Goal: Task Accomplishment & Management: Use online tool/utility

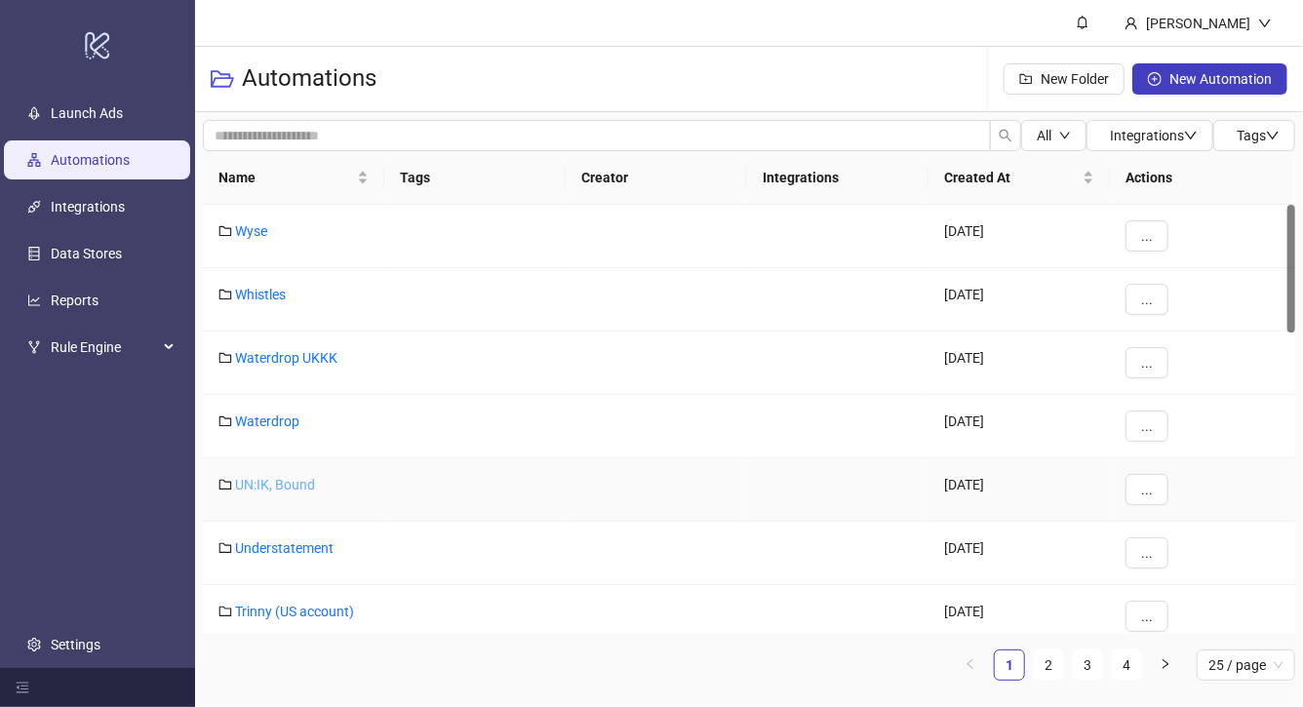
click at [265, 481] on link "UN:IK, Bound" at bounding box center [275, 485] width 80 height 16
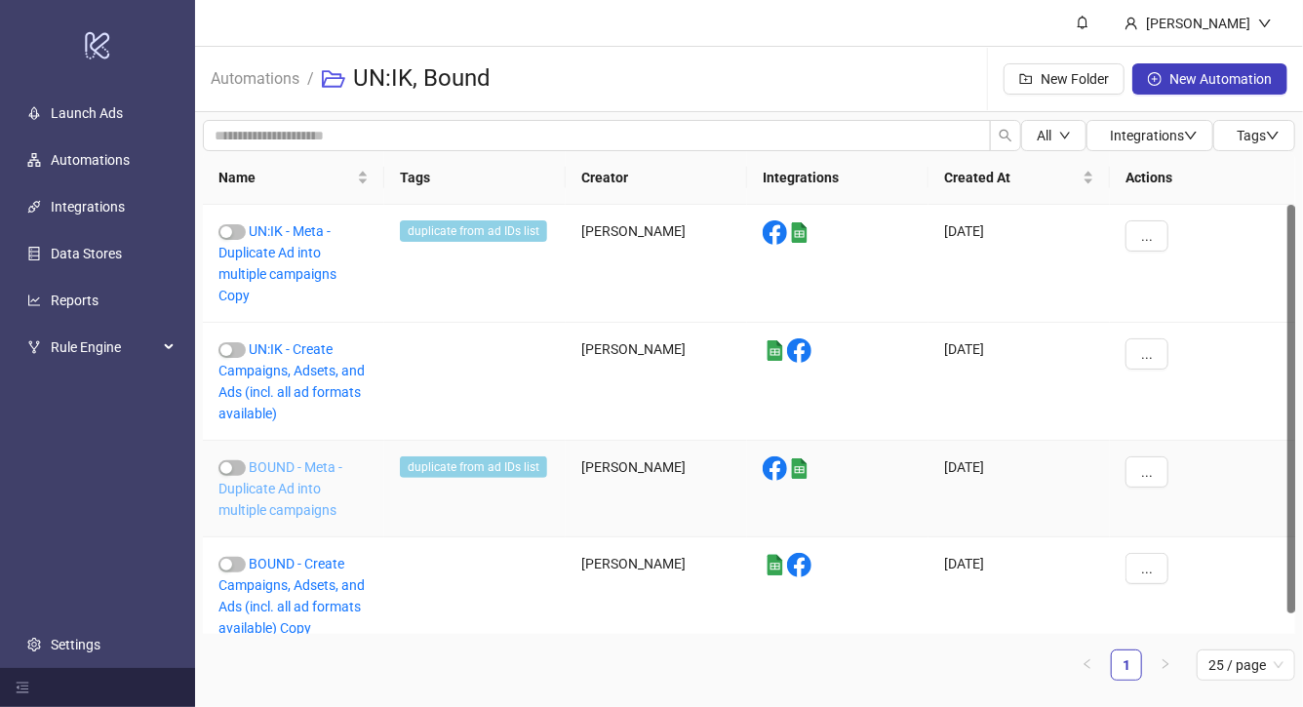
click at [295, 490] on link "BOUND - Meta - Duplicate Ad into multiple campaigns" at bounding box center [280, 488] width 124 height 59
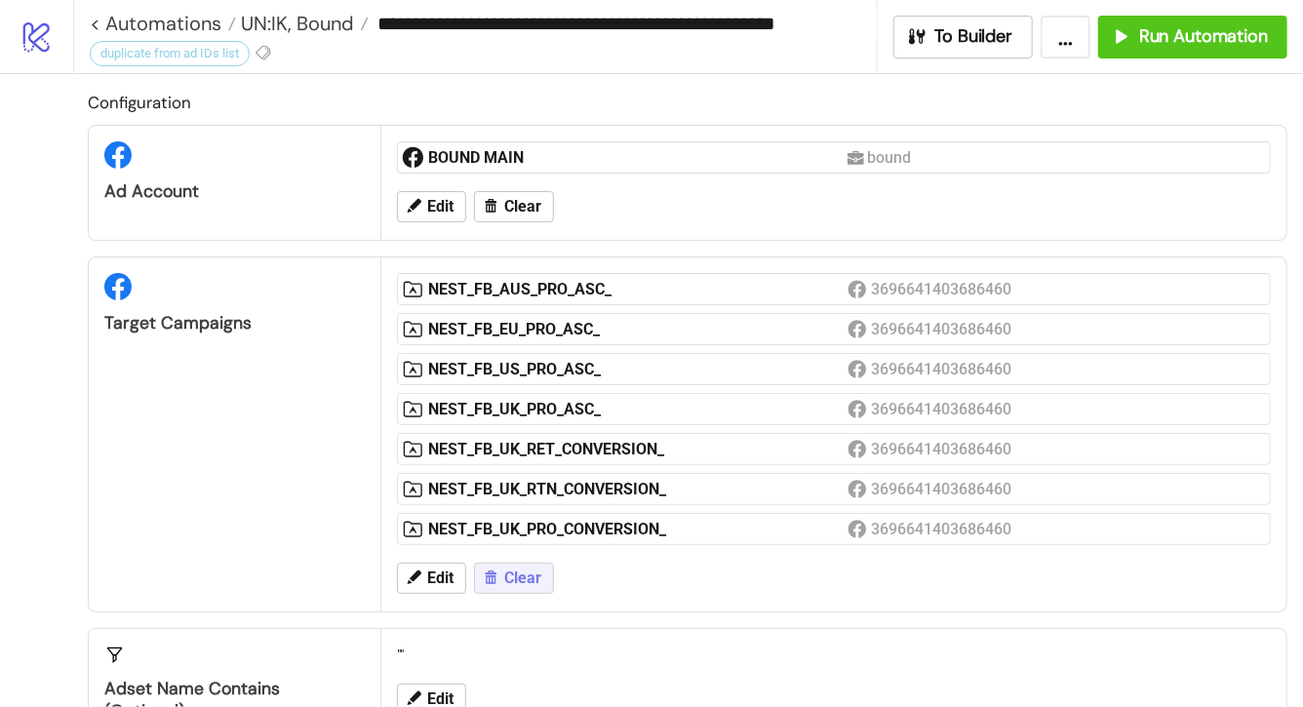
click at [499, 571] on button "Clear" at bounding box center [514, 578] width 80 height 31
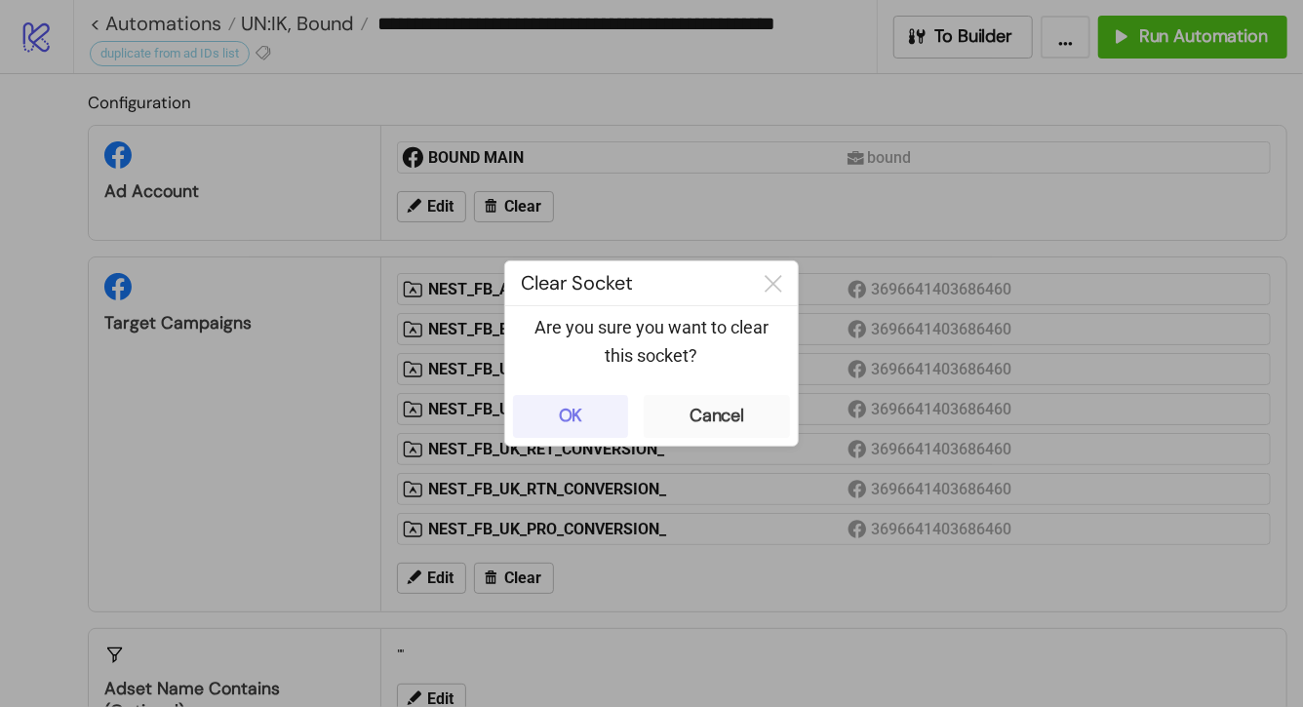
click at [585, 412] on button "OK" at bounding box center [570, 416] width 115 height 43
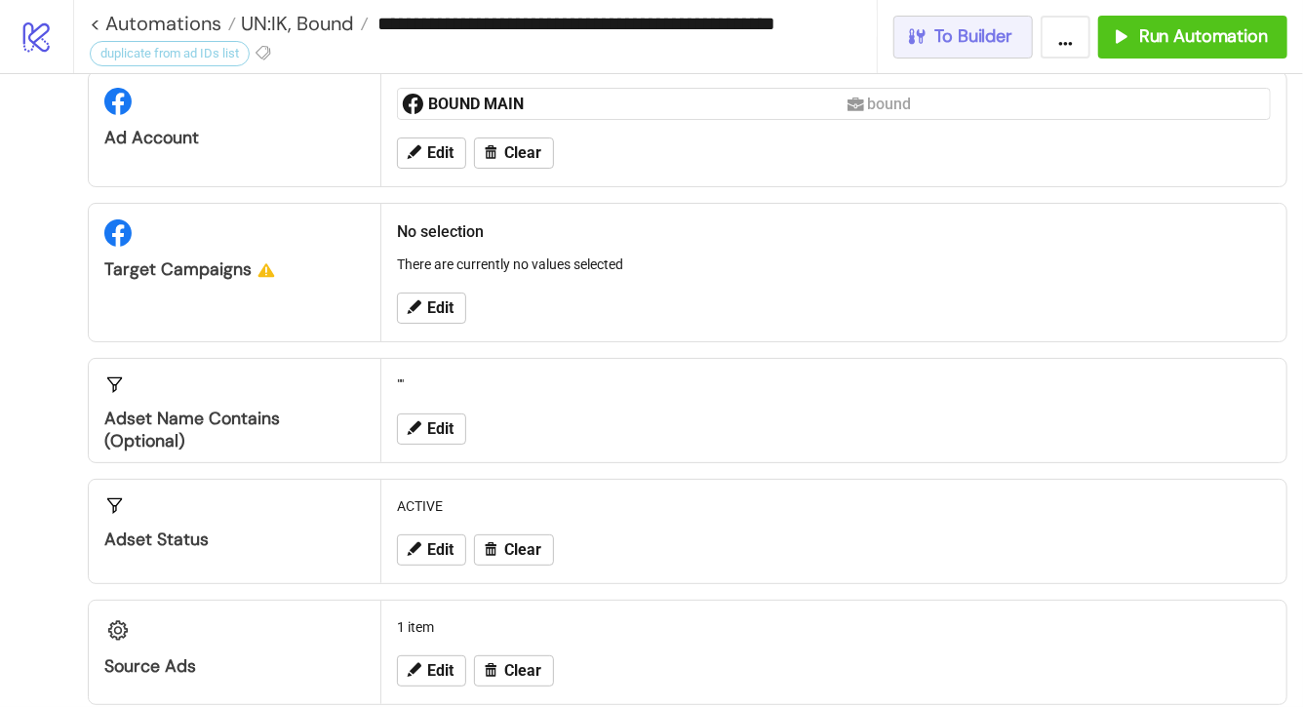
scroll to position [29, 0]
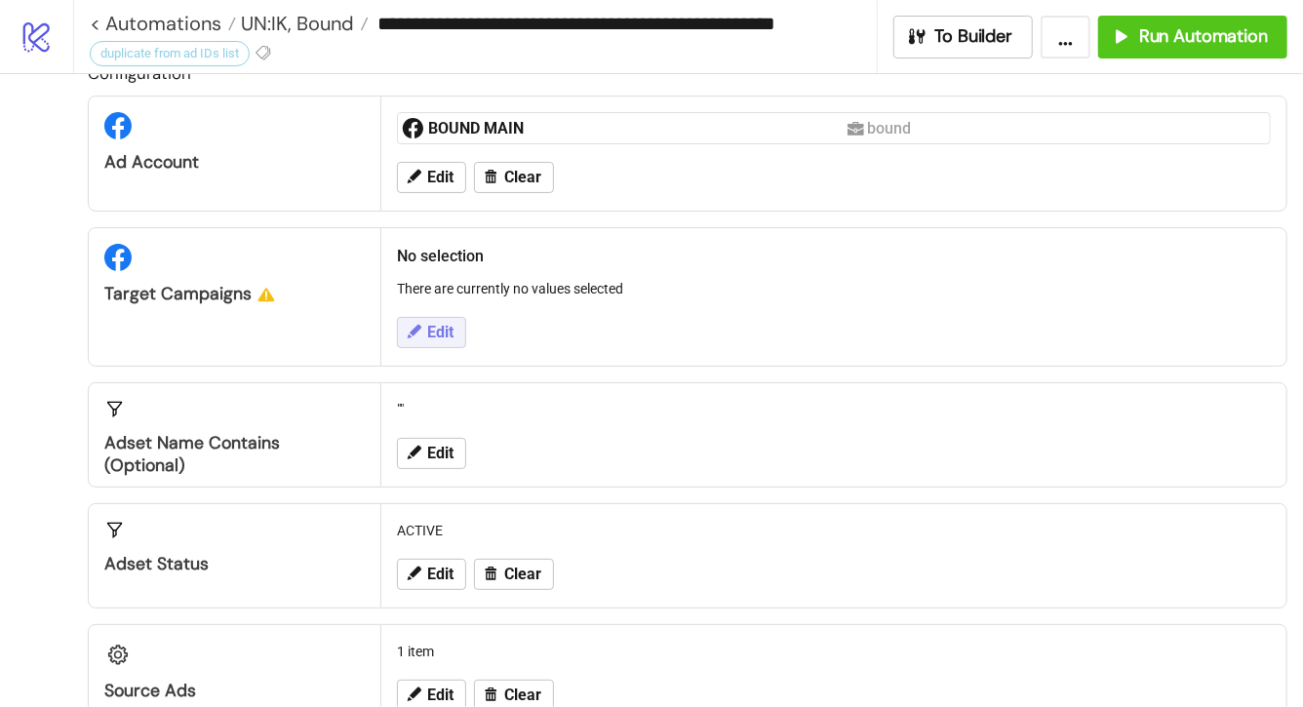
click at [451, 337] on span "Edit" at bounding box center [440, 333] width 26 height 18
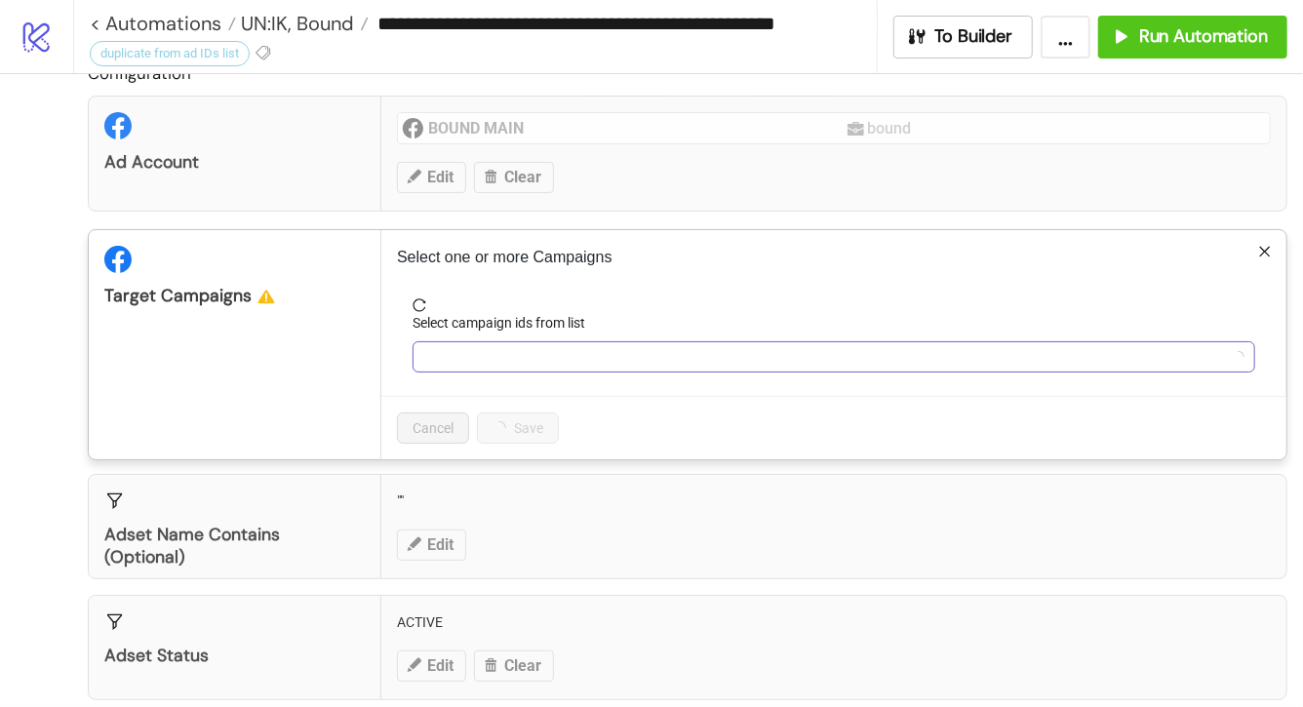
click at [495, 364] on div at bounding box center [823, 356] width 814 height 27
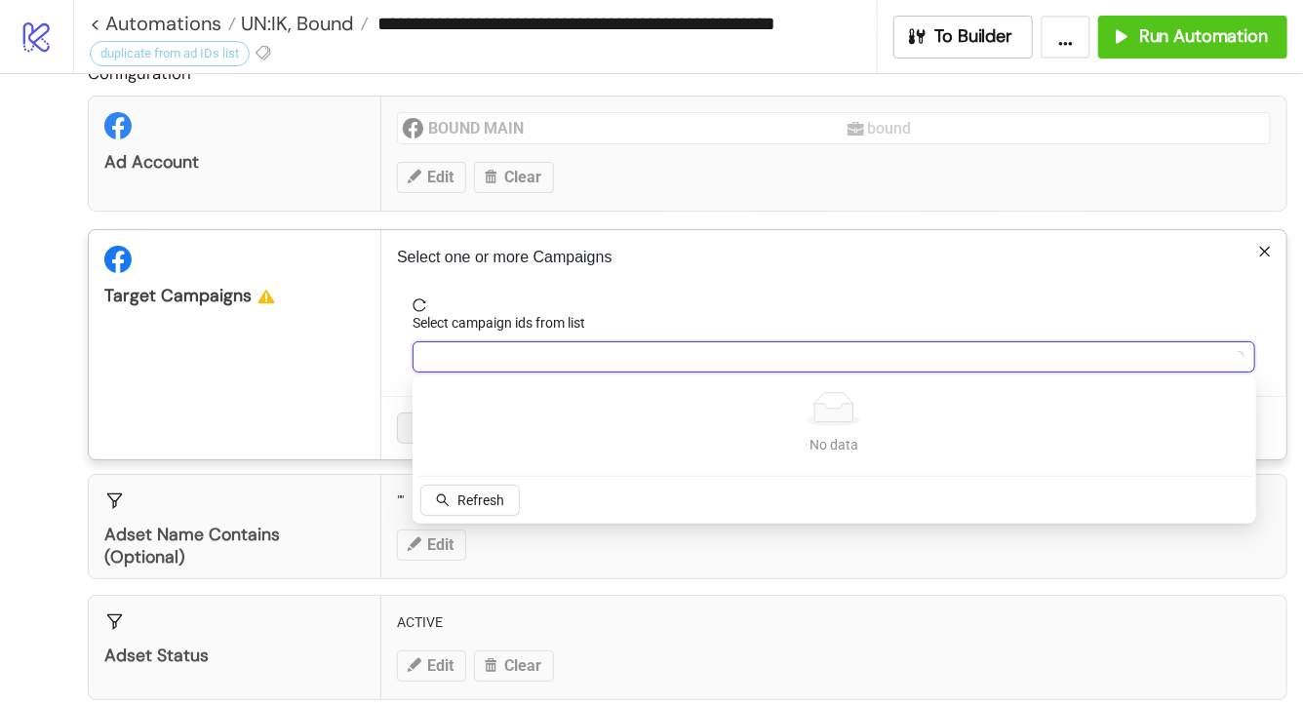
paste input "**********"
type input "**********"
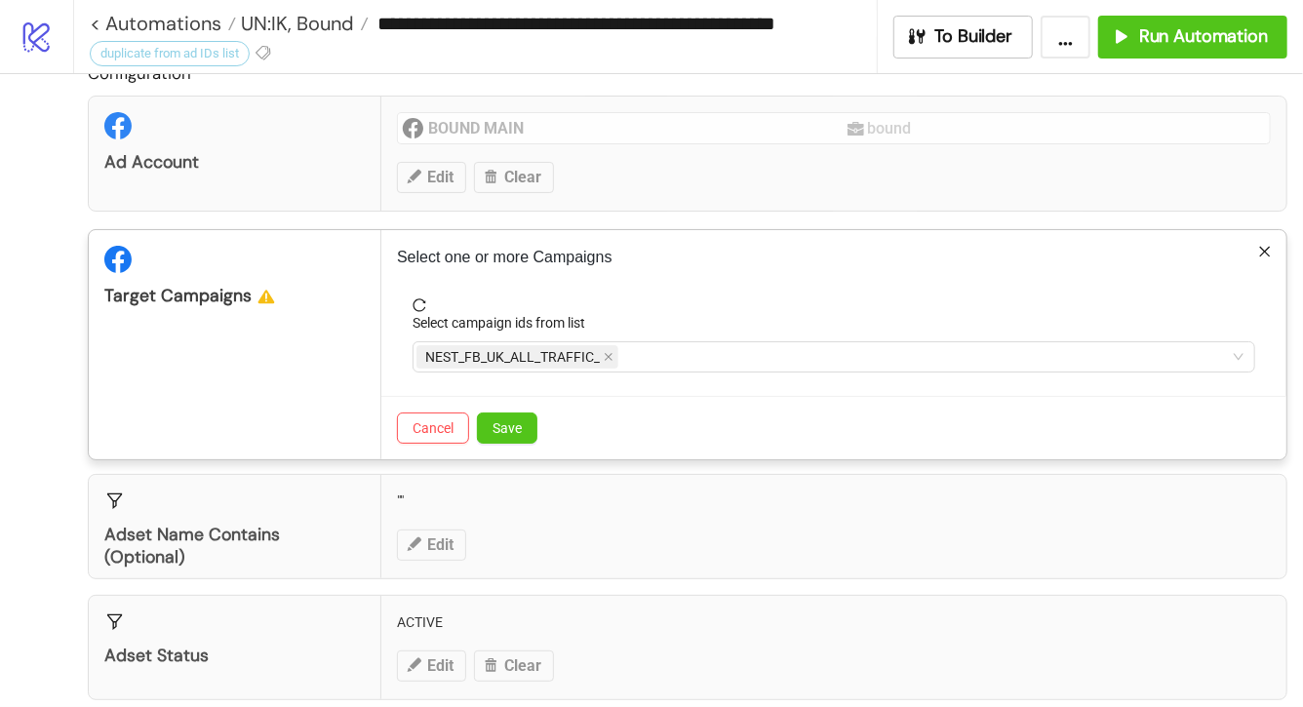
click at [803, 273] on div "Select one or more Campaigns Select campaign ids from list NEST_FB_UK_ALL_TRAFF…" at bounding box center [833, 344] width 905 height 229
click at [508, 413] on button "Save" at bounding box center [507, 427] width 60 height 31
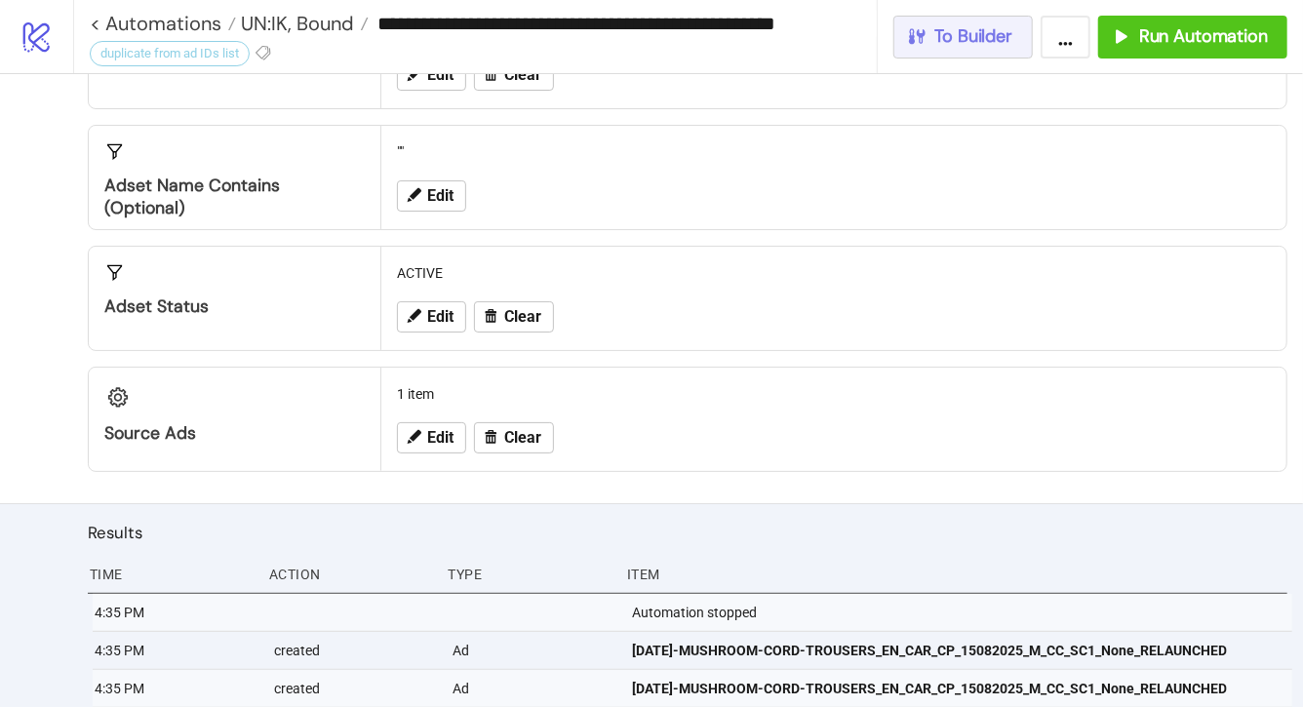
scroll to position [386, 0]
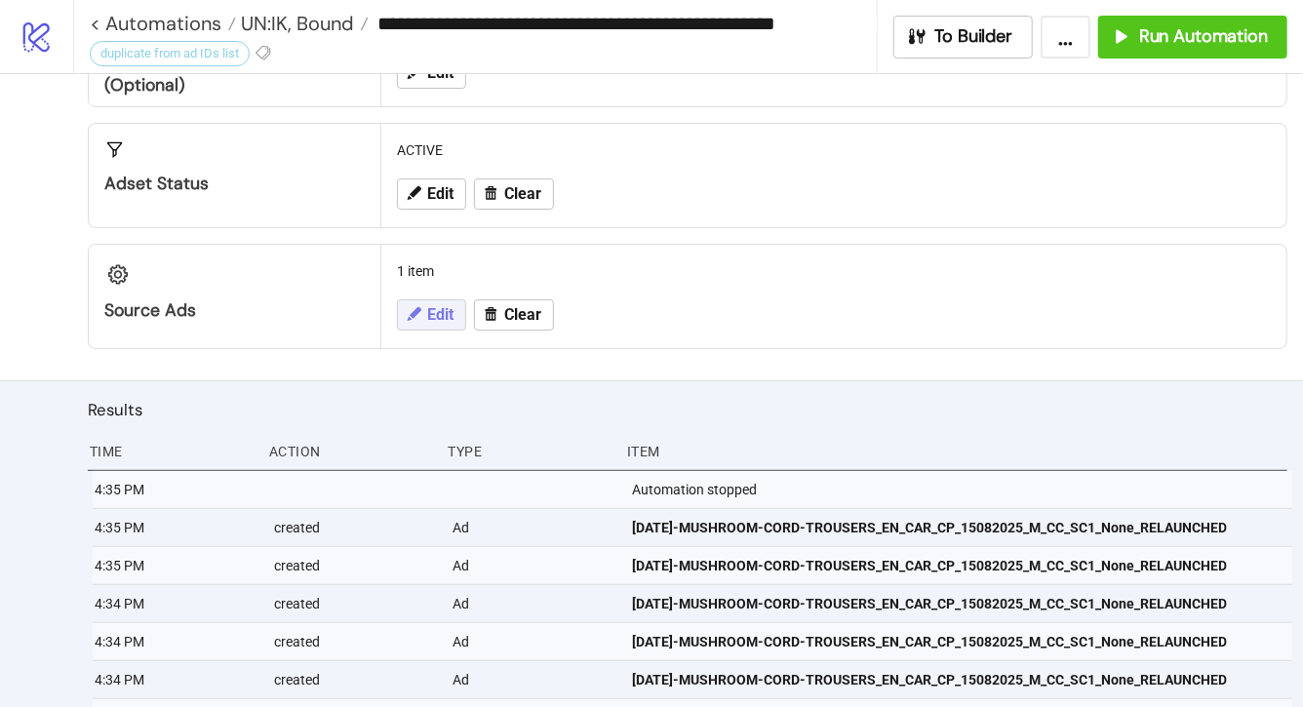
click at [435, 308] on span "Edit" at bounding box center [440, 315] width 26 height 18
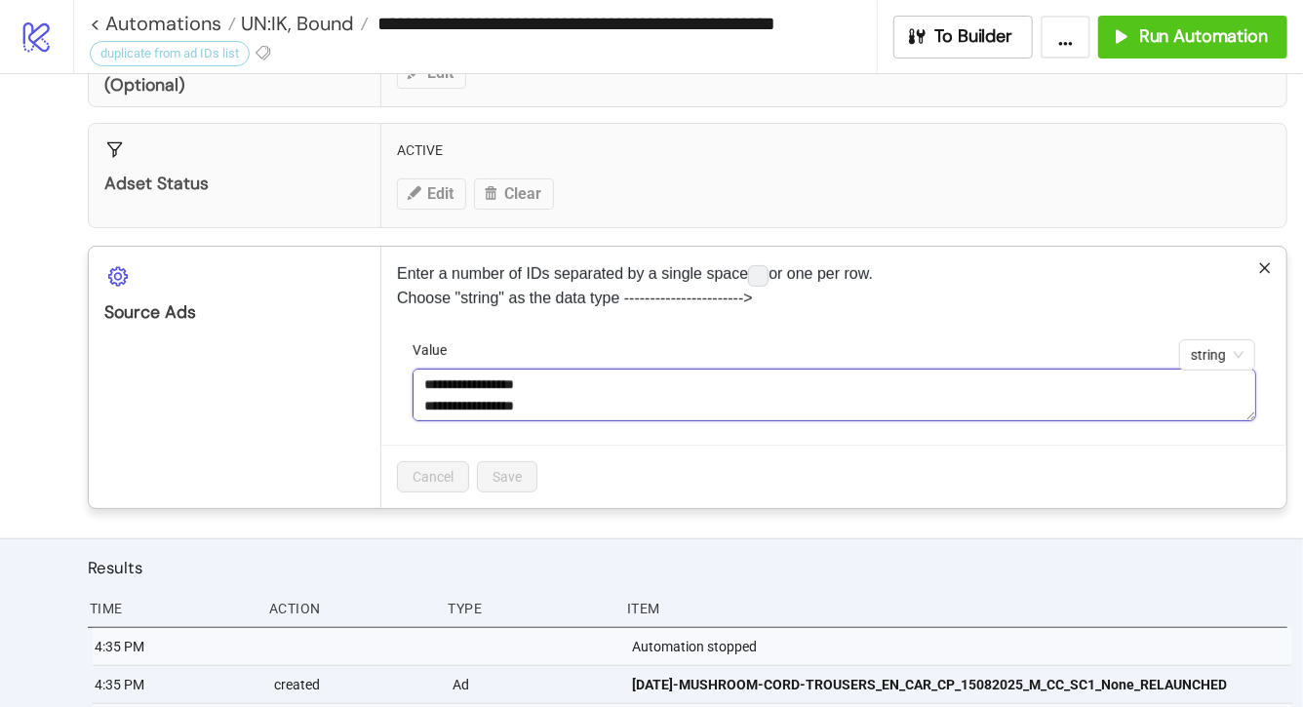
click at [593, 399] on textarea "**********" at bounding box center [833, 395] width 843 height 53
paste textarea "**********"
type textarea "**********"
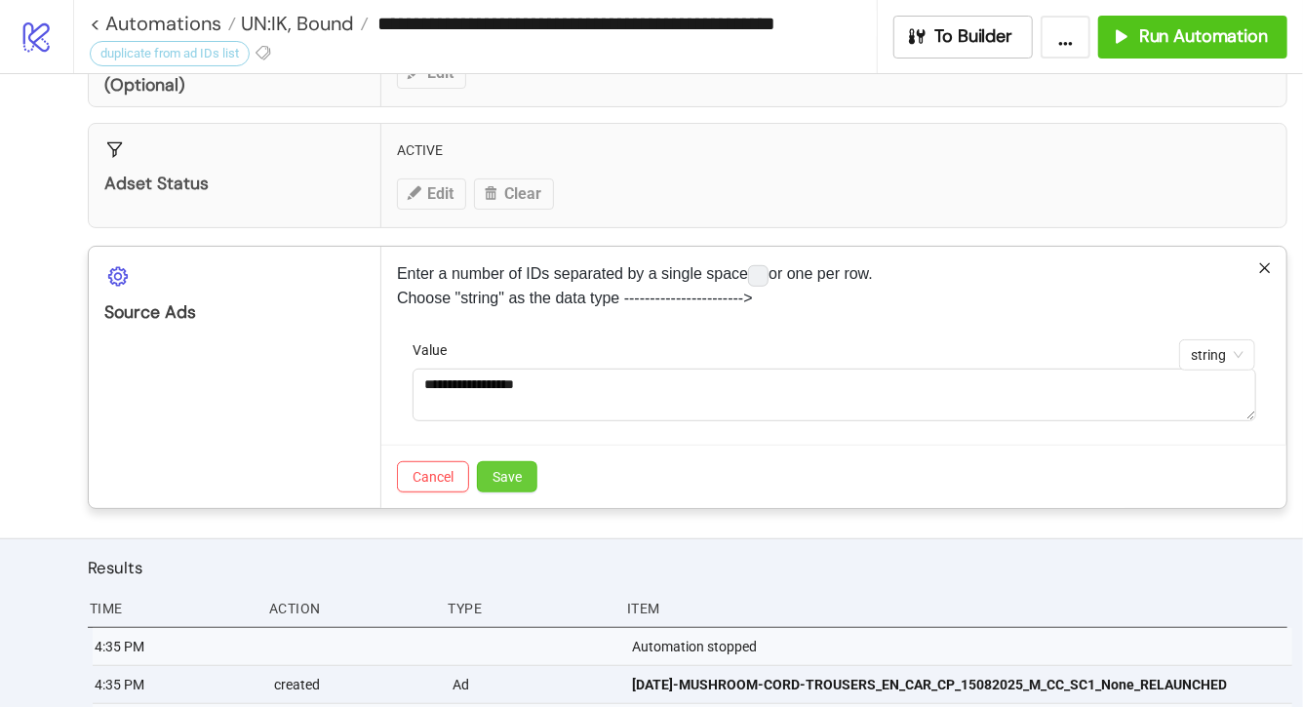
click at [501, 462] on button "Save" at bounding box center [507, 476] width 60 height 31
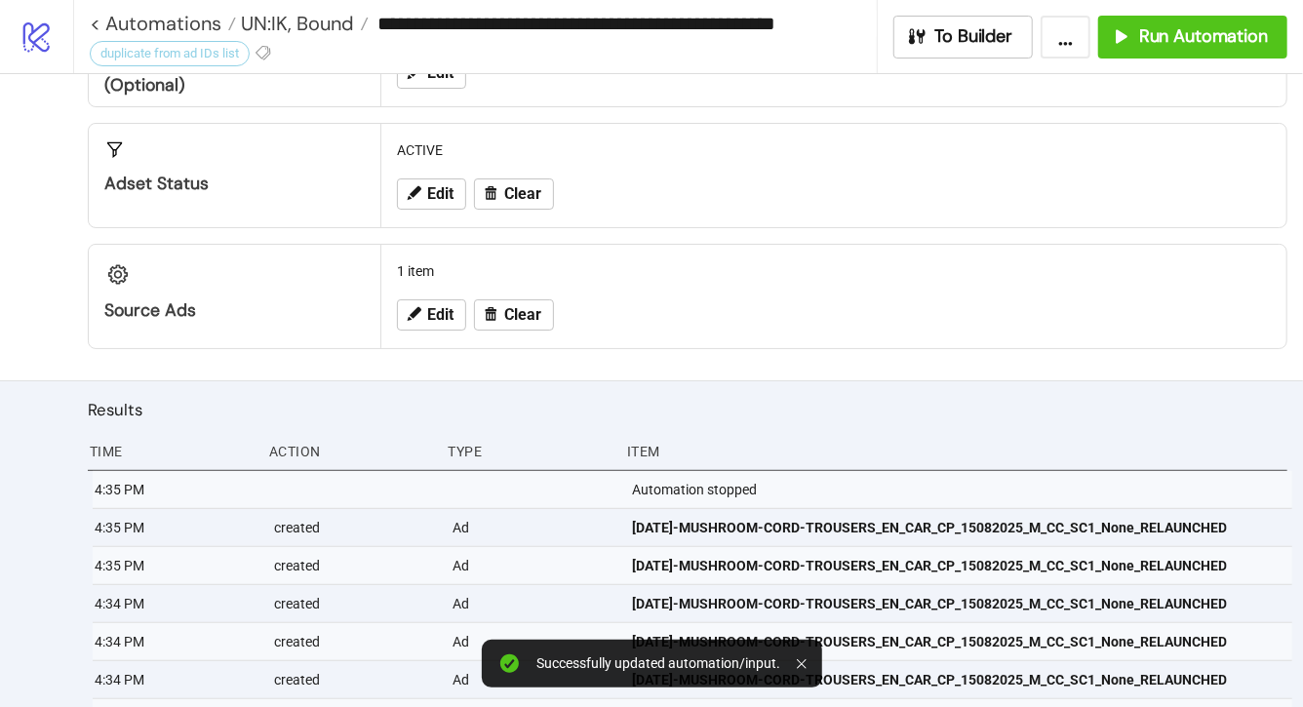
scroll to position [0, 0]
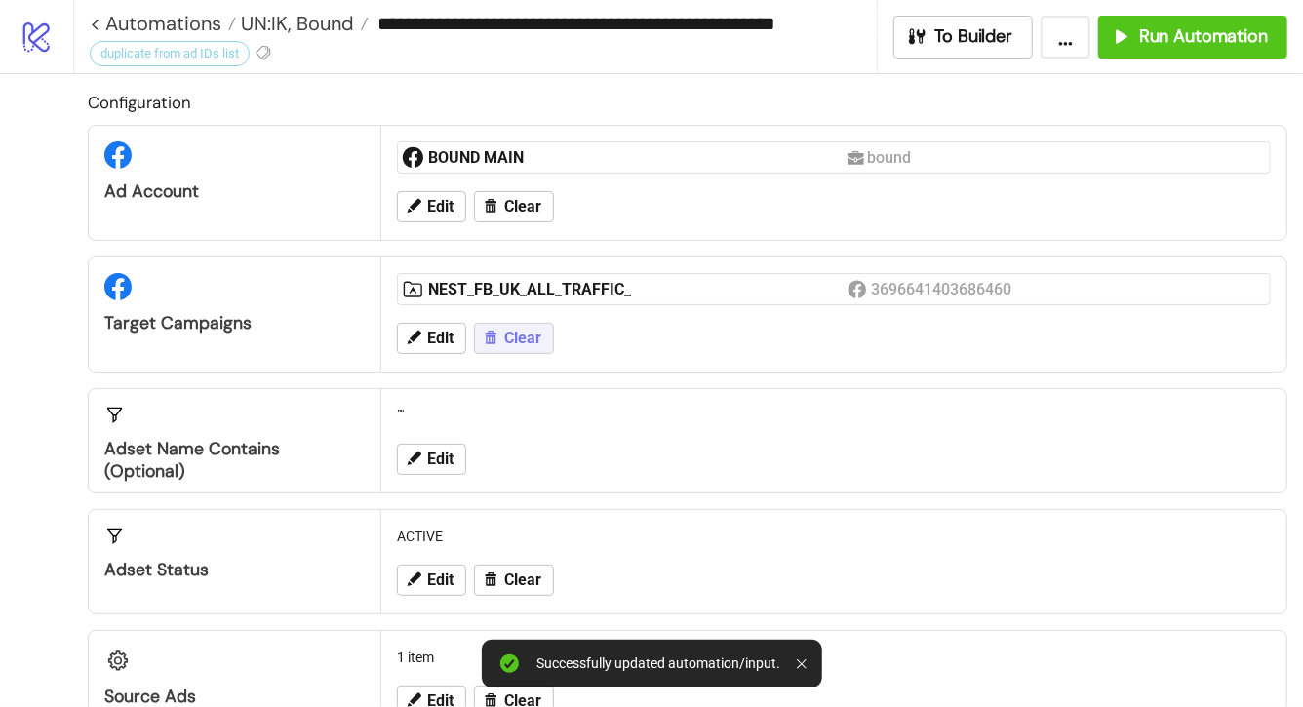
click at [507, 334] on span "Clear" at bounding box center [522, 339] width 37 height 18
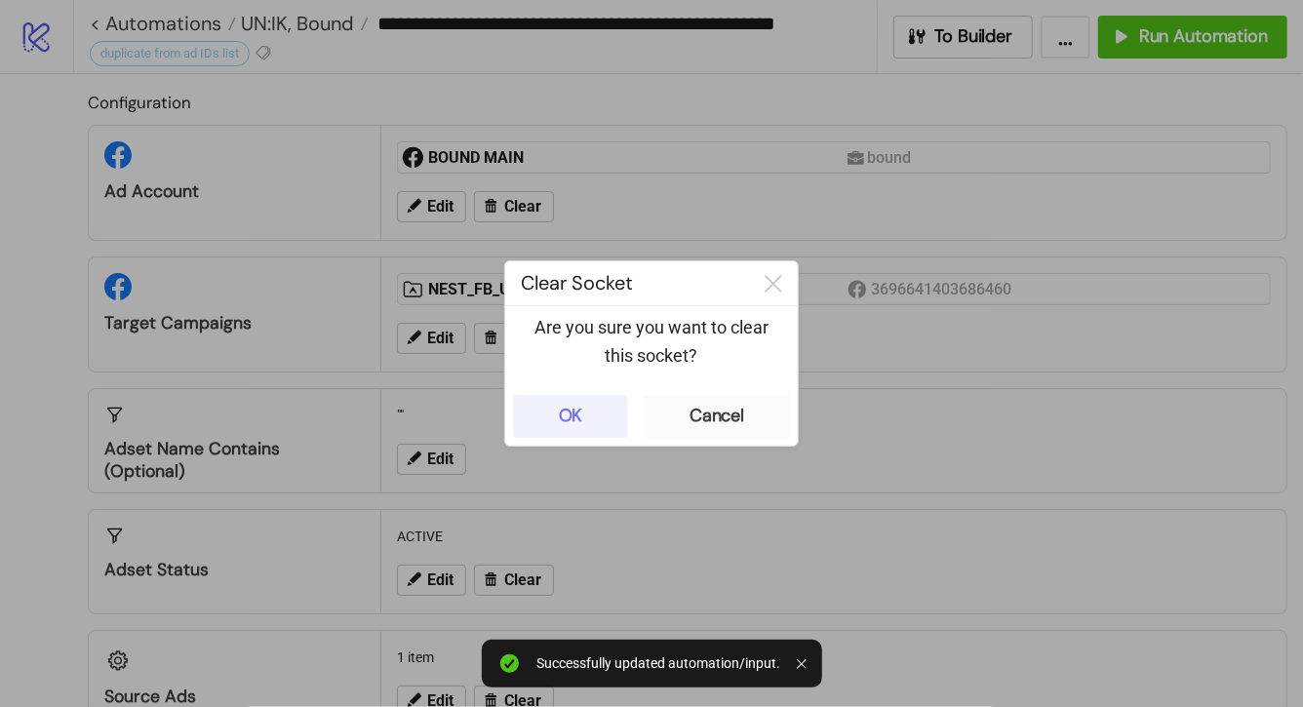
click at [558, 412] on button "OK" at bounding box center [570, 416] width 115 height 43
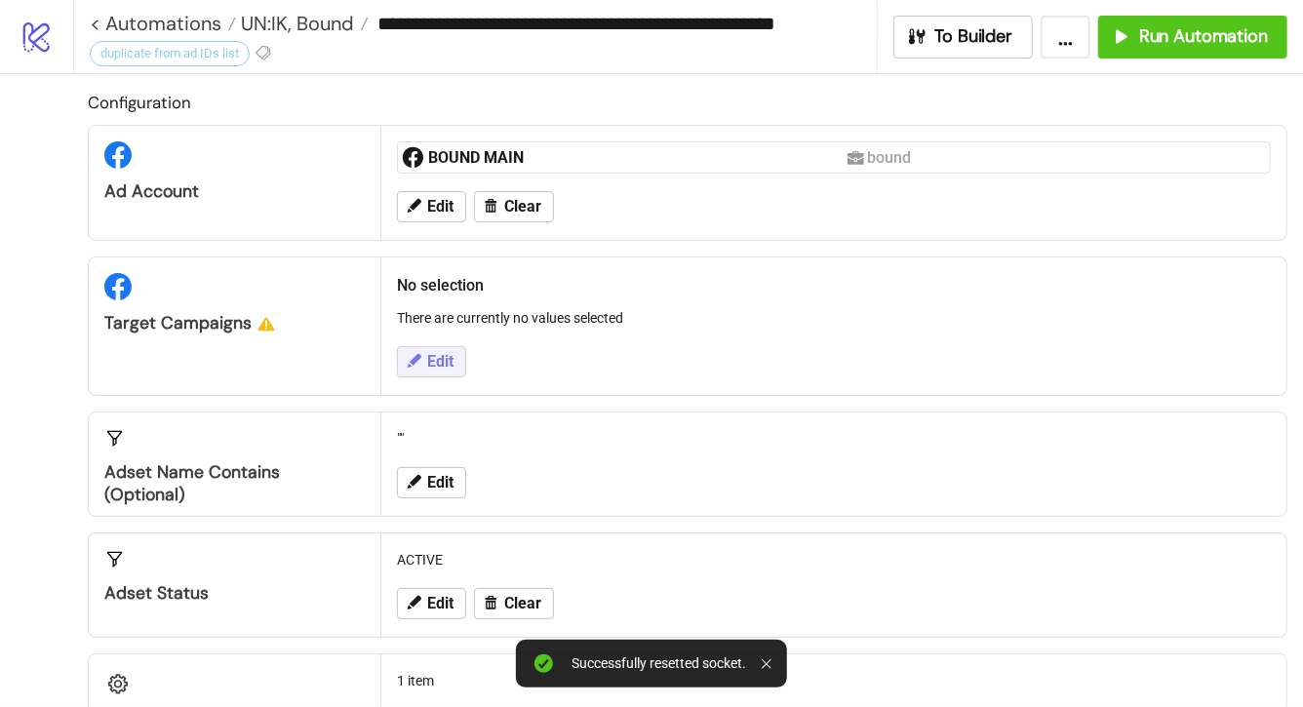
click at [438, 359] on span "Edit" at bounding box center [440, 362] width 26 height 18
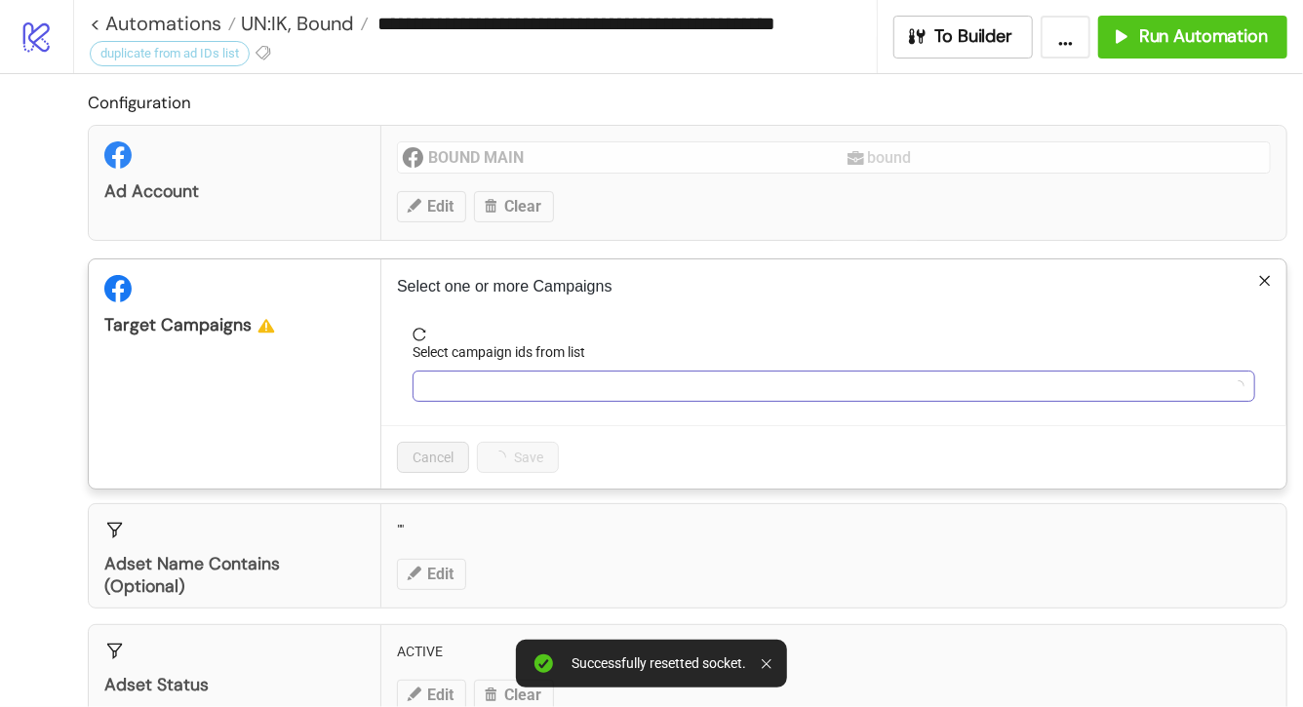
click at [469, 386] on div at bounding box center [823, 386] width 814 height 27
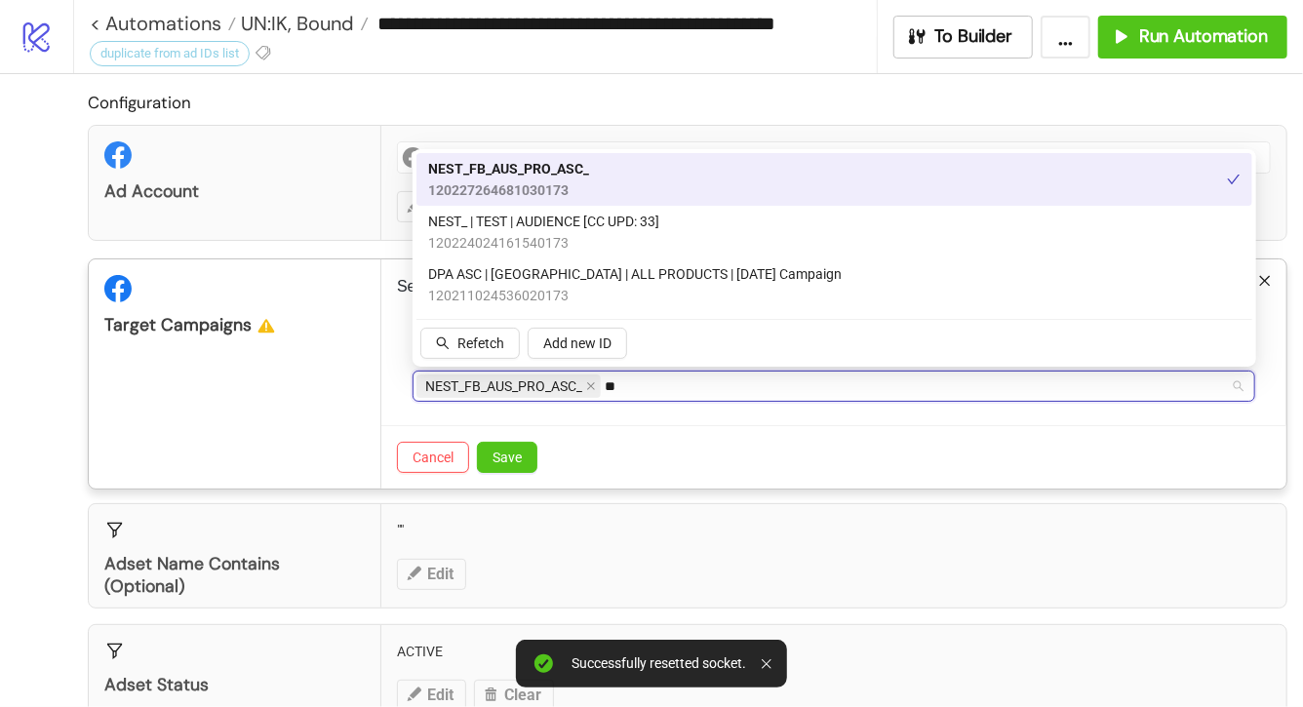
type input "*"
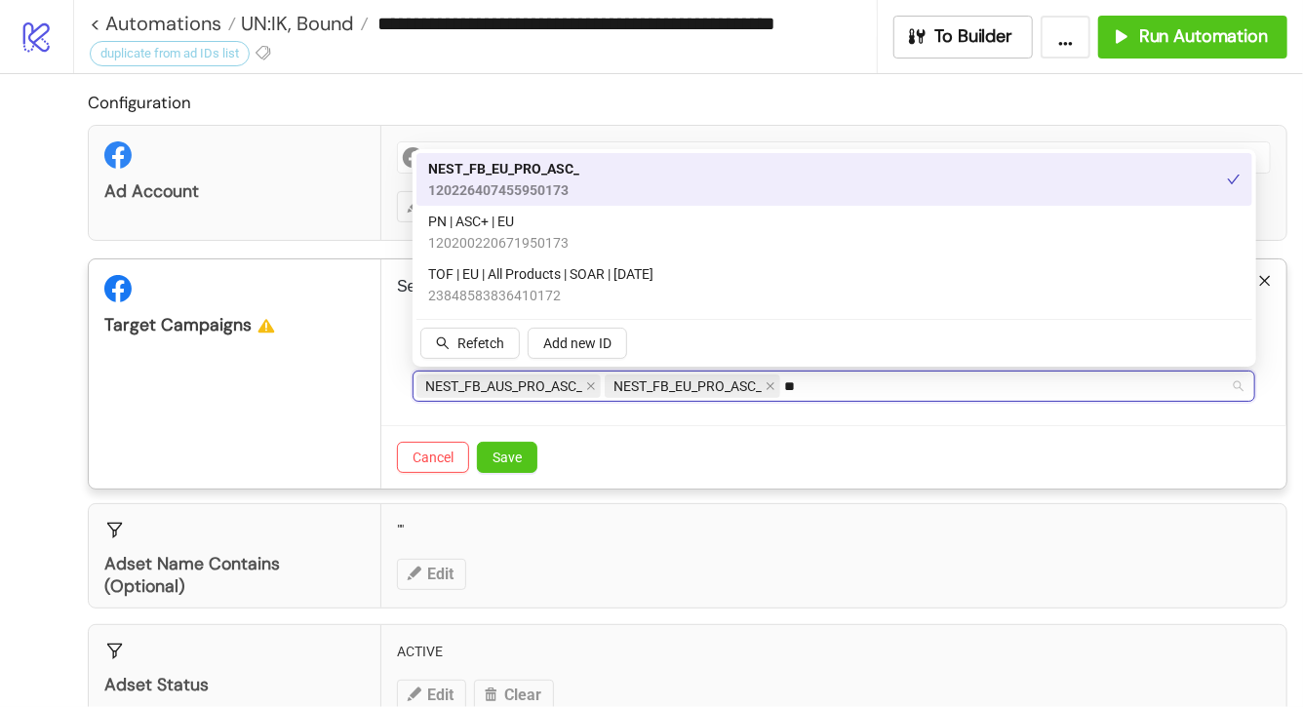
type input "*"
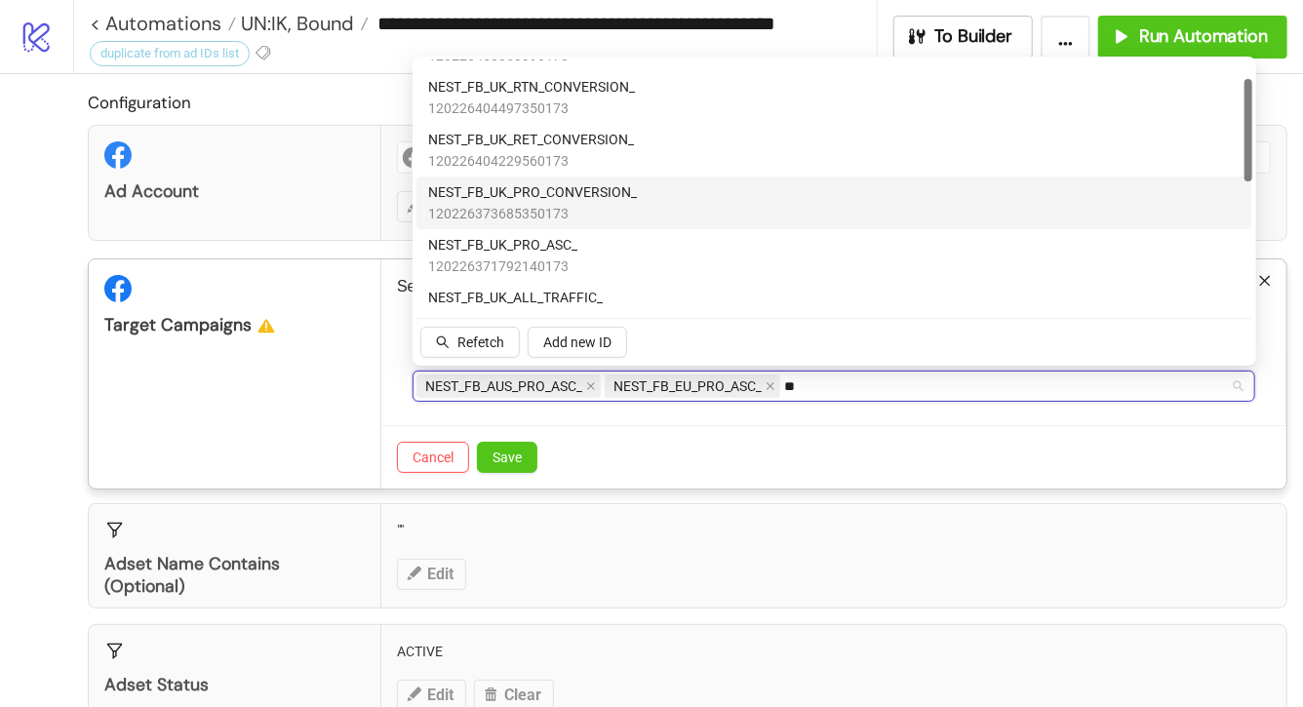
scroll to position [46, 0]
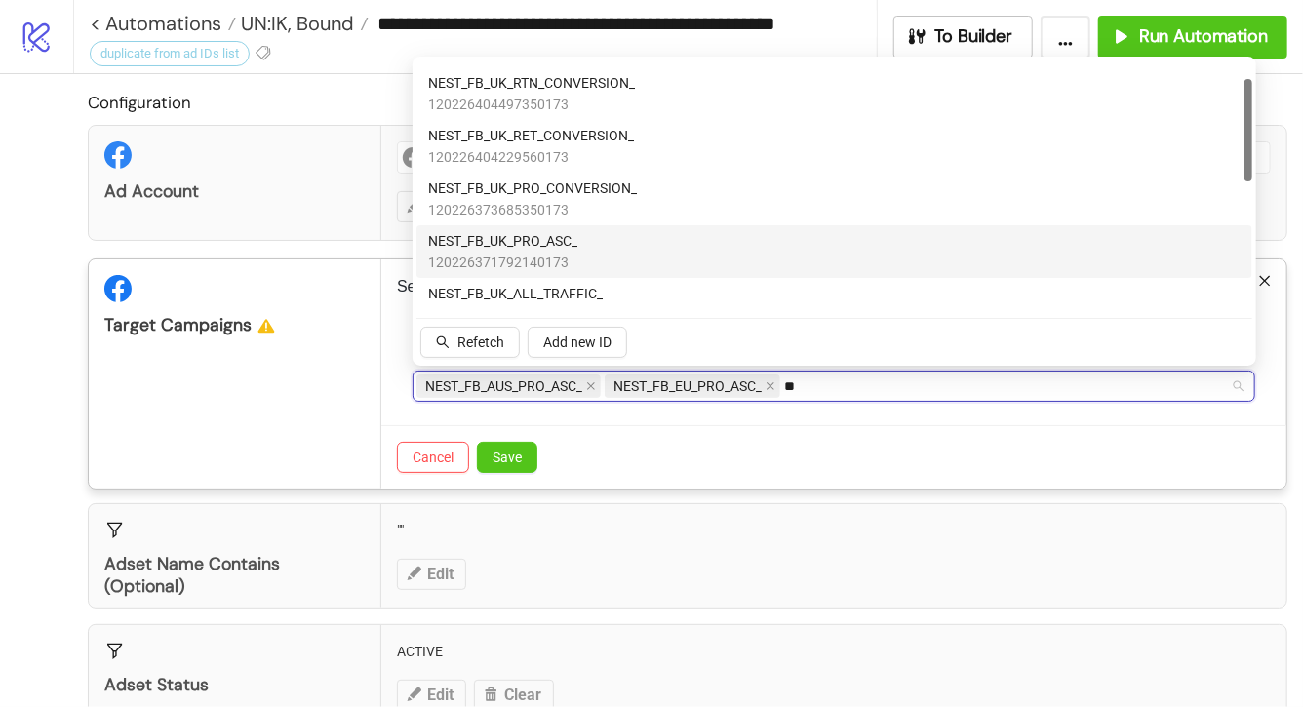
click at [599, 246] on div "NEST_FB_UK_PRO_ASC_ 120226371792140173" at bounding box center [834, 251] width 812 height 43
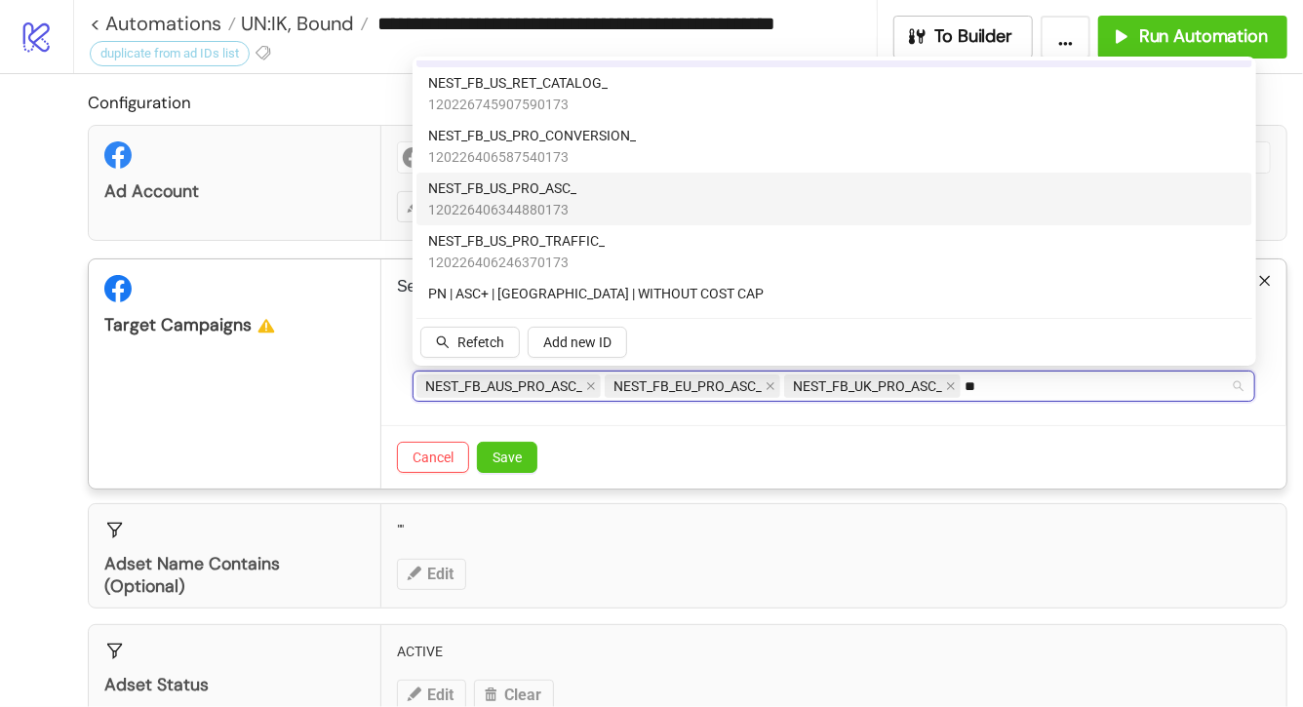
click at [585, 194] on div "NEST_FB_US_PRO_ASC_ 120226406344880173" at bounding box center [834, 198] width 812 height 43
type input "*"
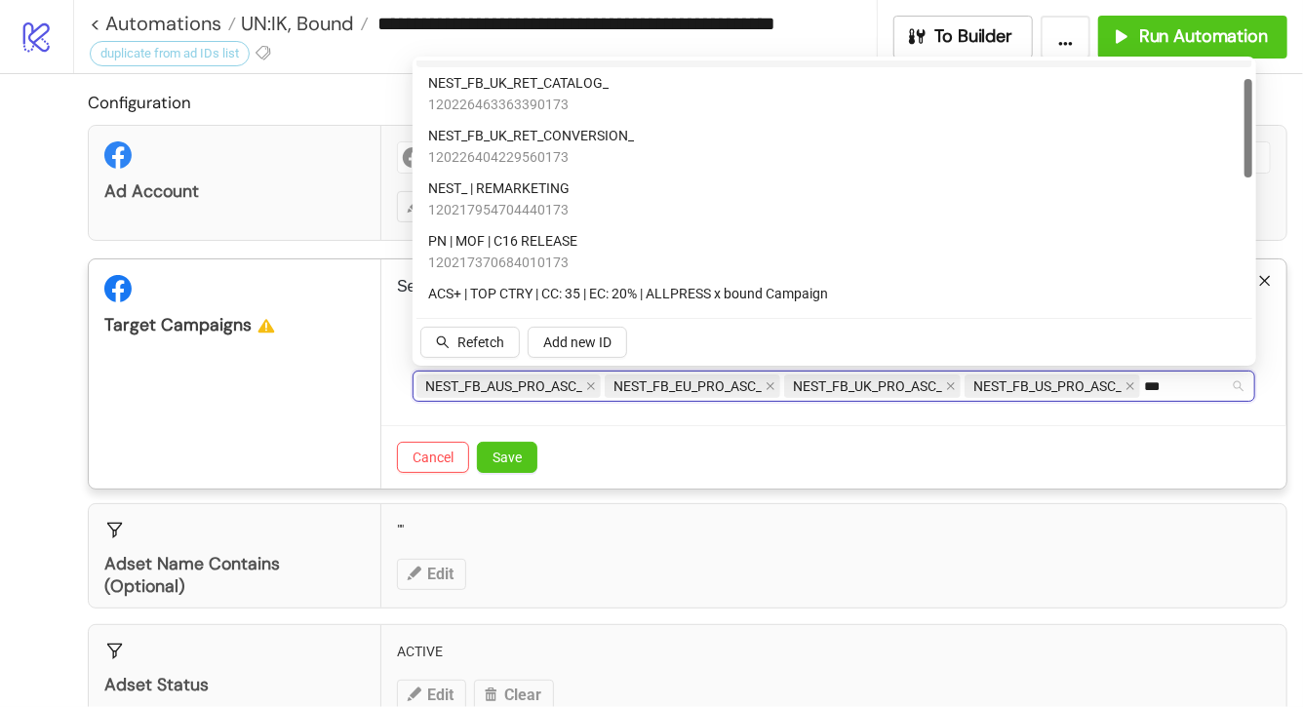
scroll to position [0, 0]
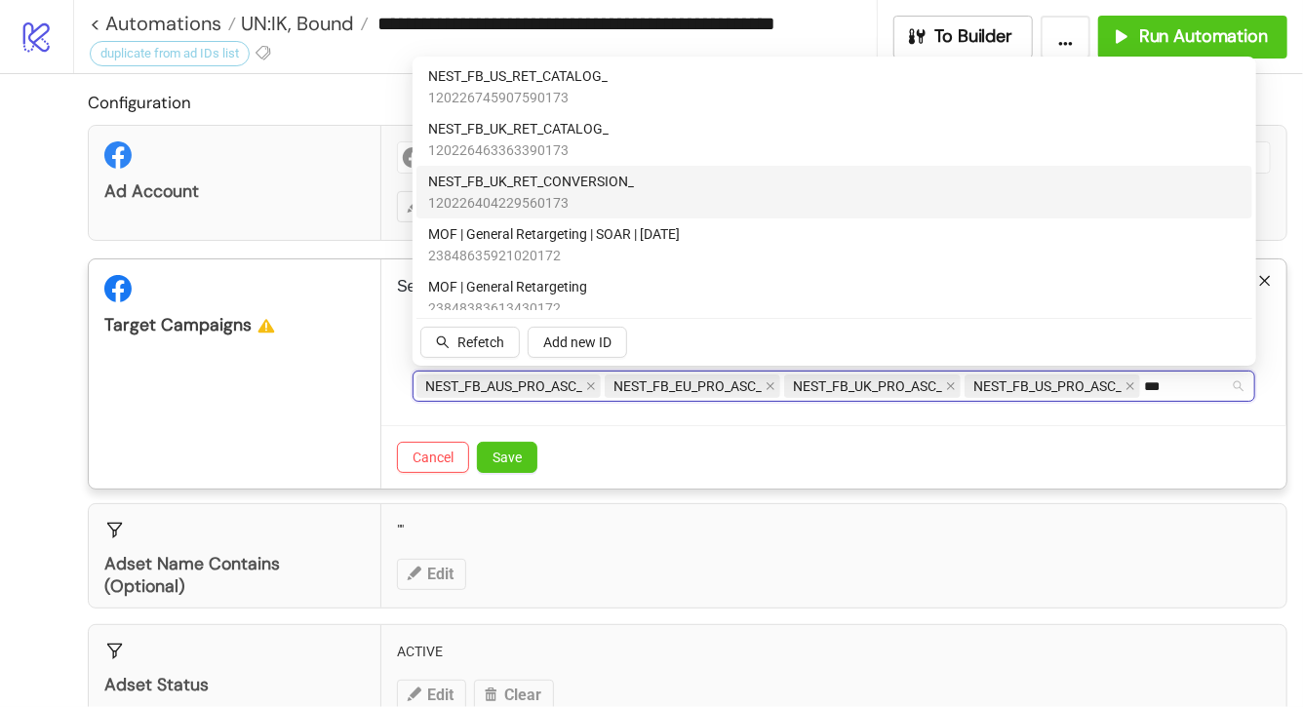
click at [620, 183] on span "NEST_FB_UK_RET_CONVERSION_" at bounding box center [531, 181] width 206 height 21
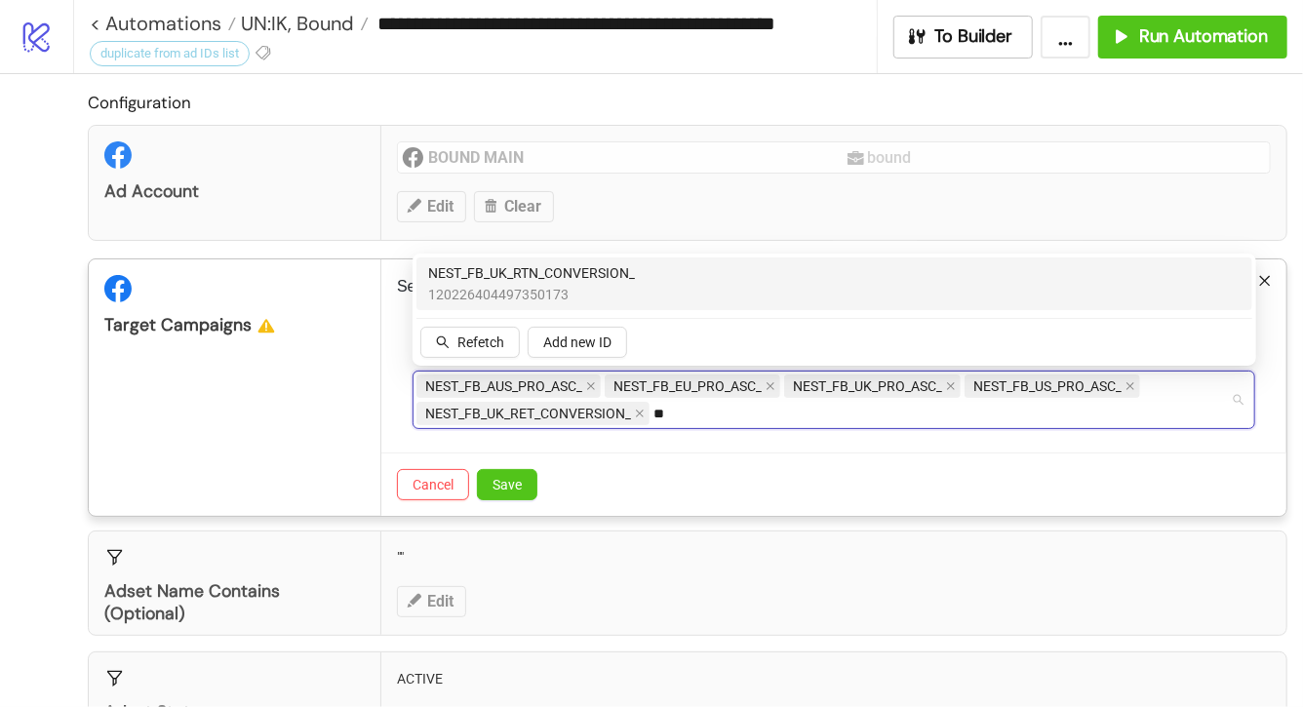
type input "***"
click at [602, 285] on span "120226404497350173" at bounding box center [531, 294] width 207 height 21
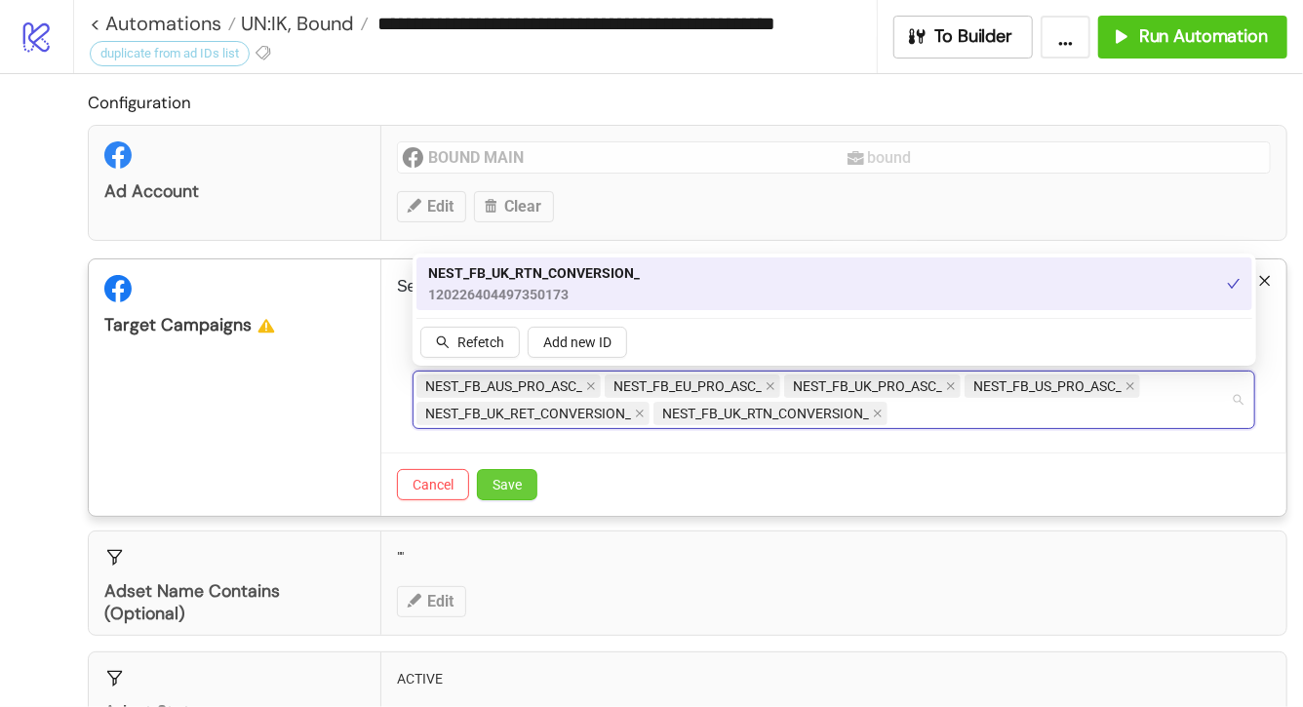
click at [508, 482] on span "Save" at bounding box center [506, 485] width 29 height 16
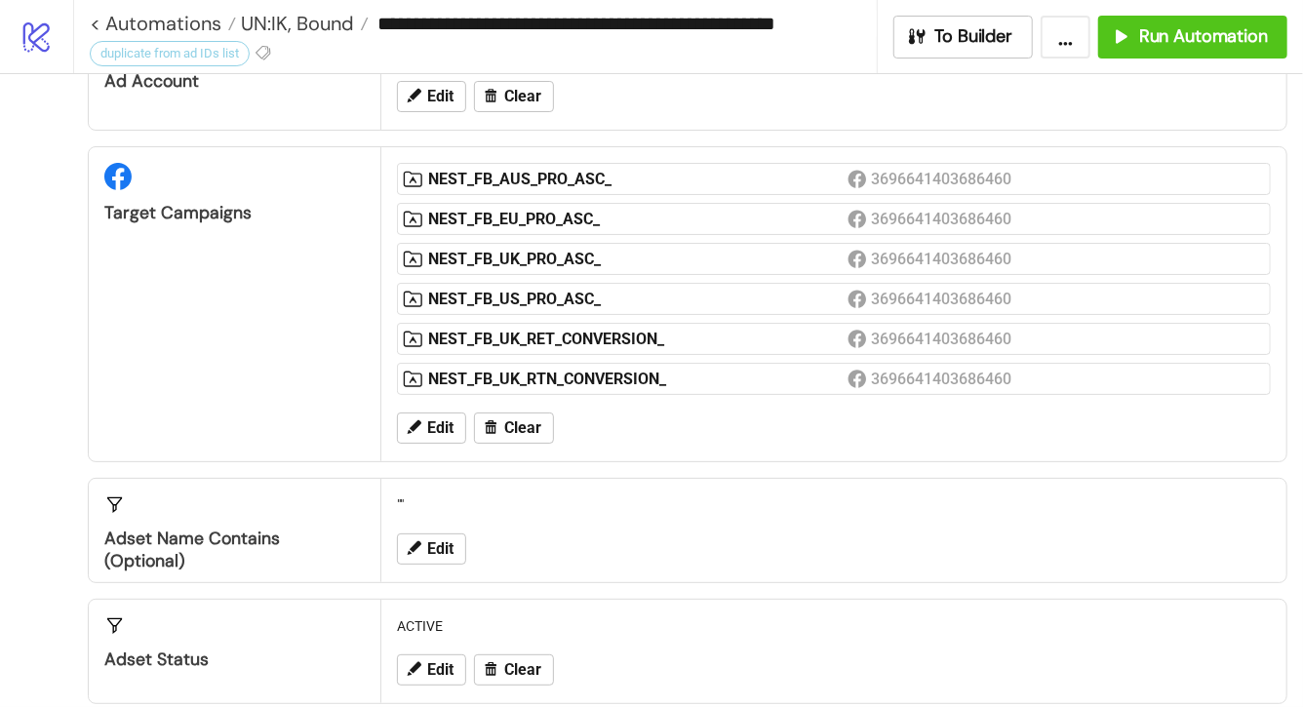
scroll to position [6, 0]
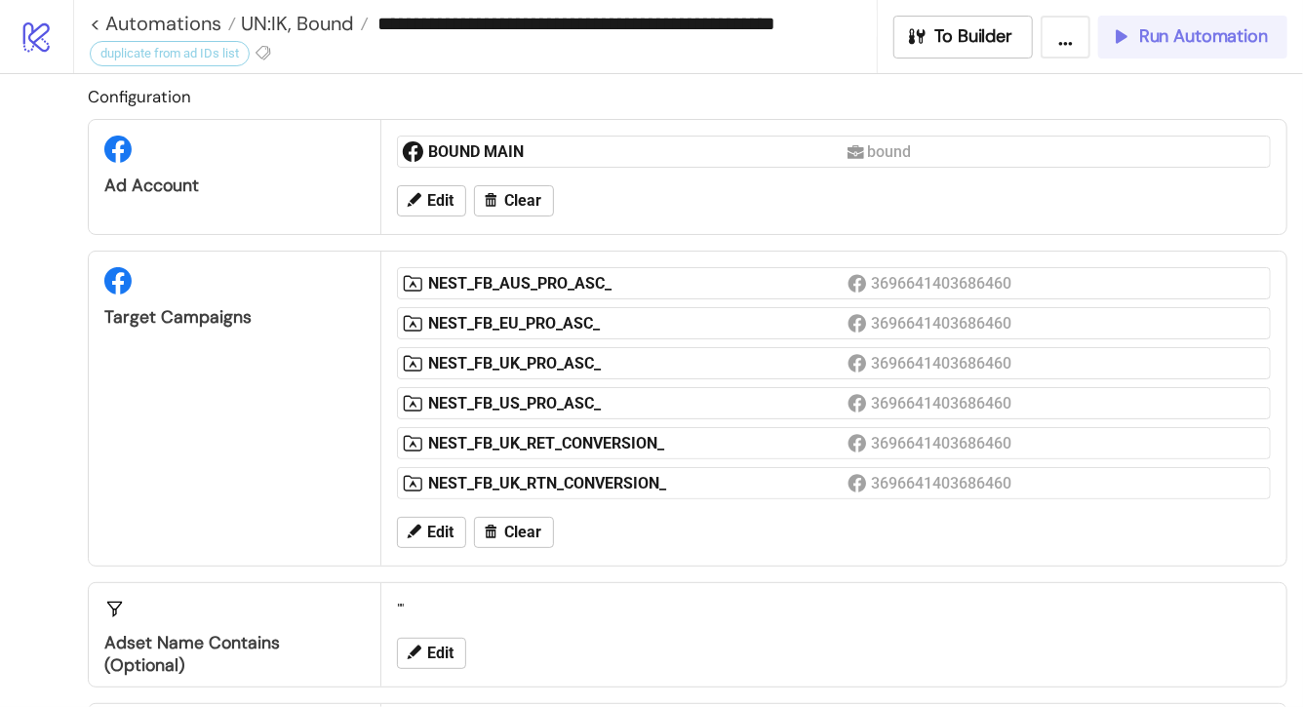
click at [1161, 38] on span "Run Automation" at bounding box center [1203, 36] width 129 height 22
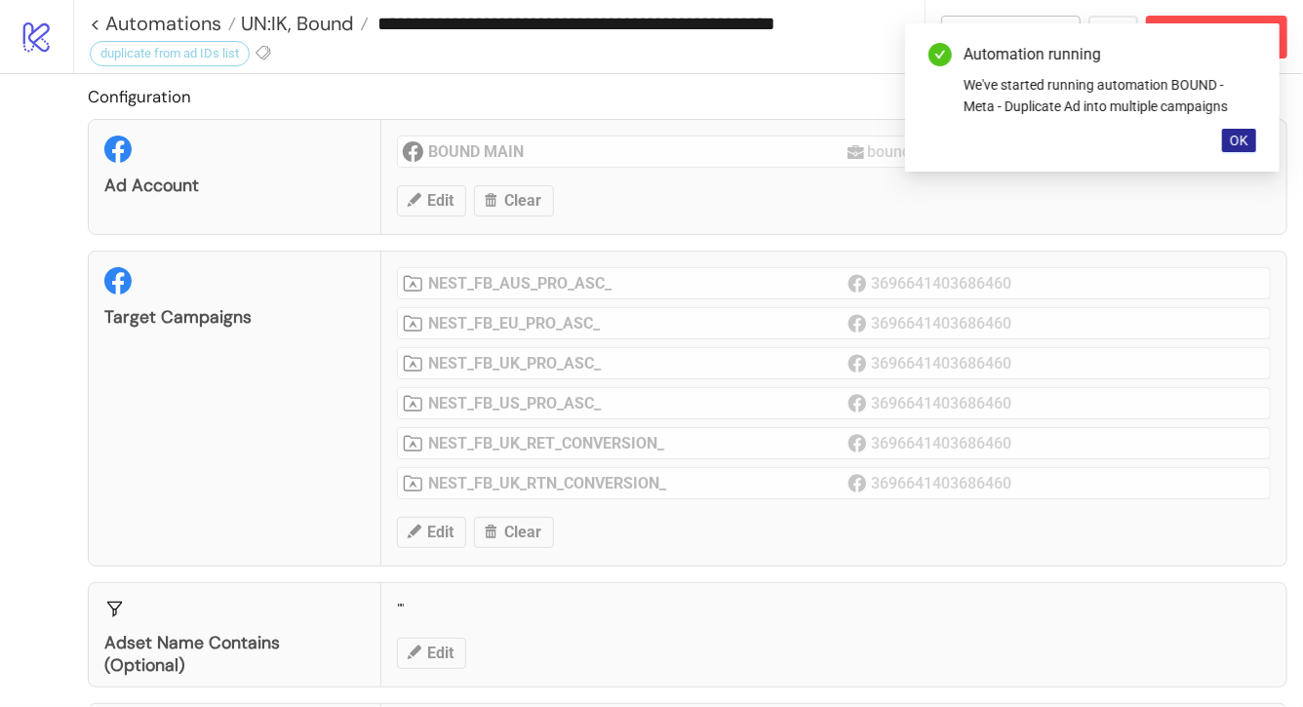
click at [1243, 146] on span "OK" at bounding box center [1239, 141] width 19 height 16
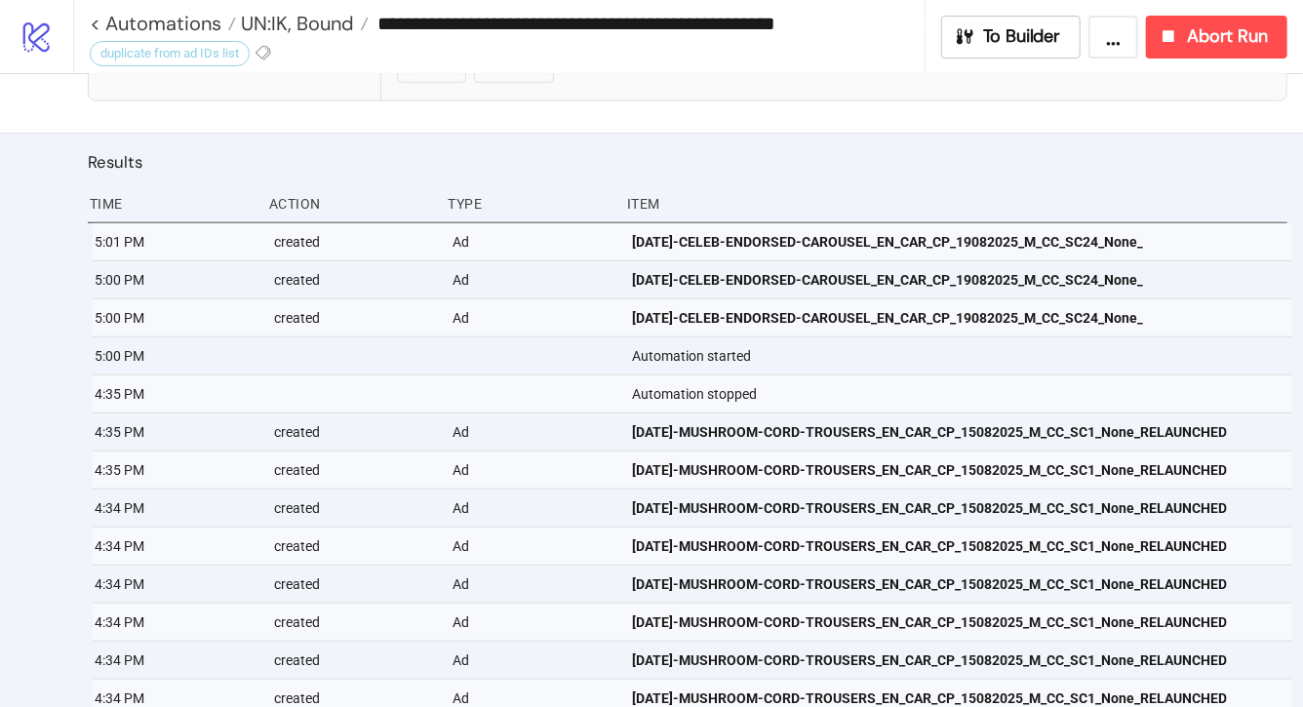
scroll to position [837, 0]
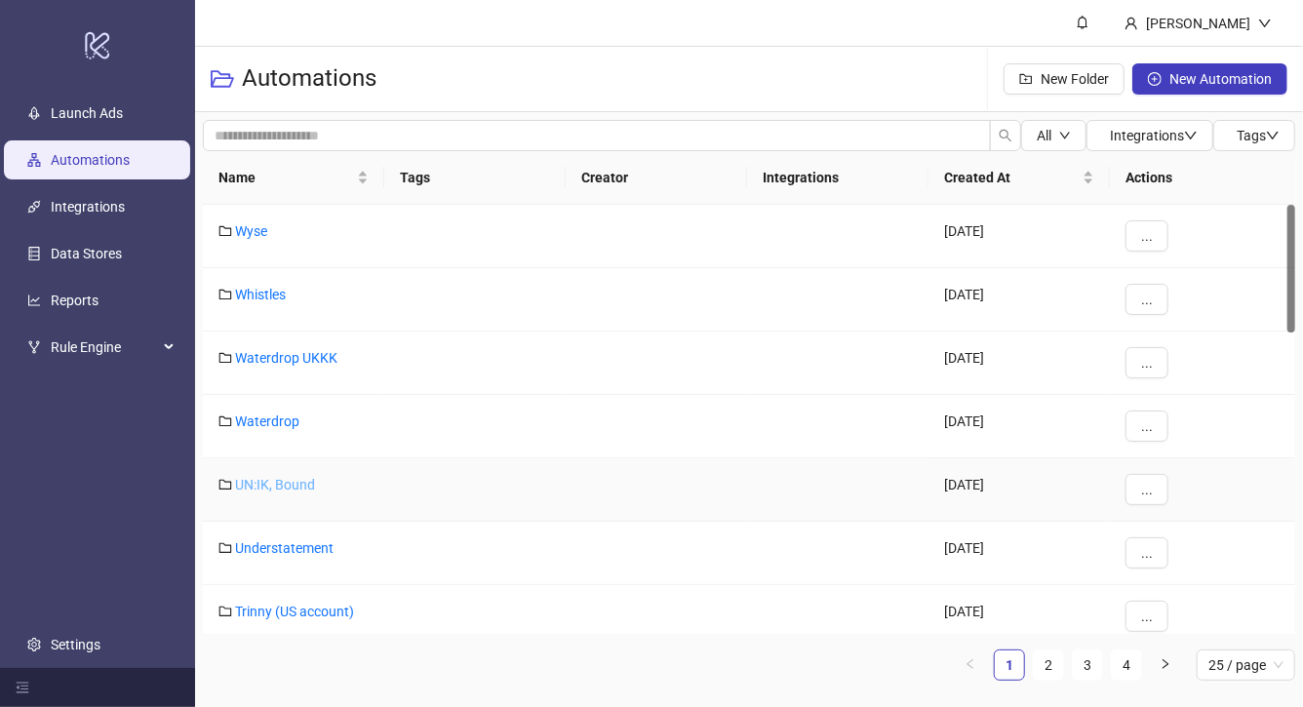
click at [283, 485] on link "UN:IK, Bound" at bounding box center [275, 485] width 80 height 16
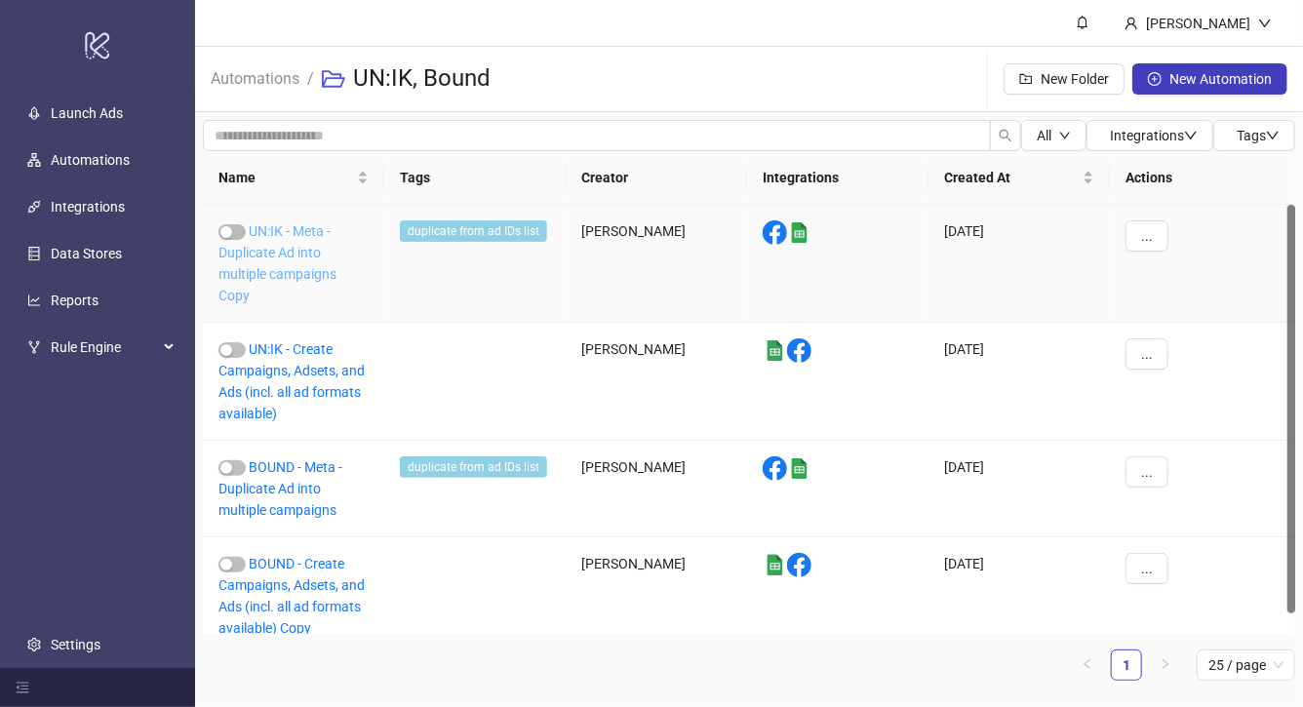
click at [294, 258] on link "UN:IK - Meta - Duplicate Ad into multiple campaigns Copy" at bounding box center [277, 263] width 118 height 80
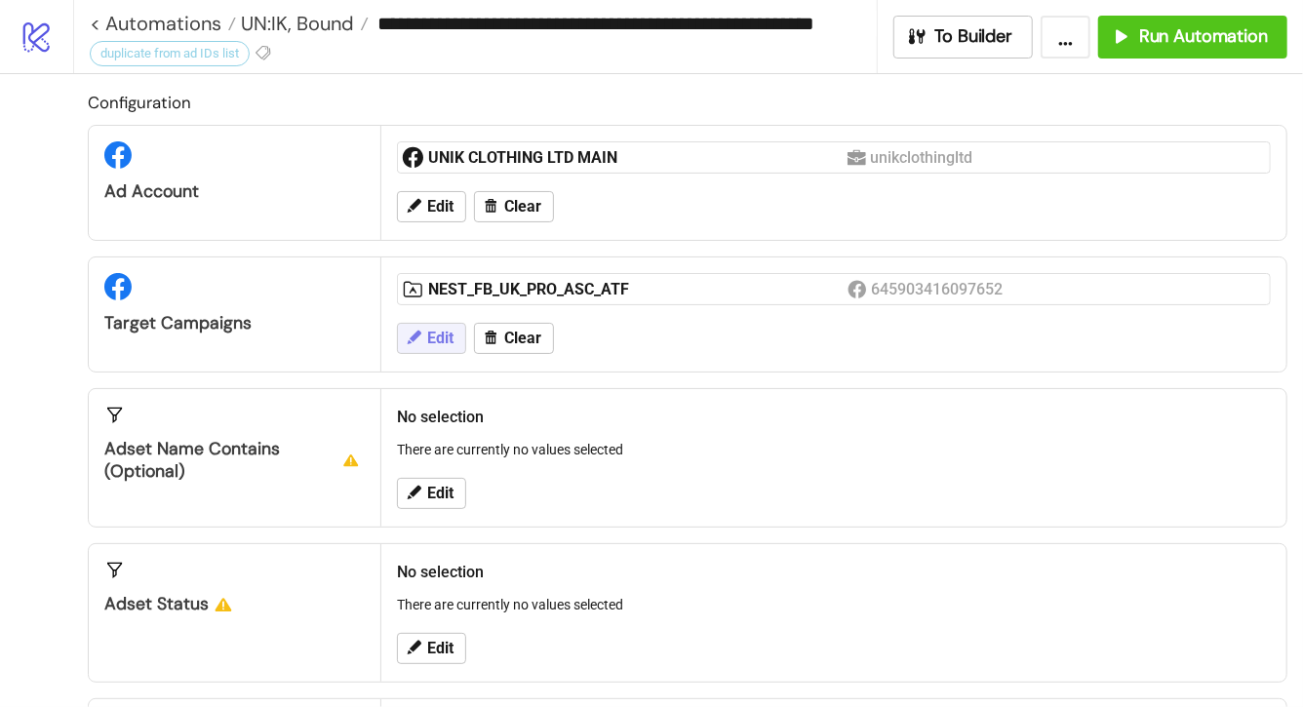
click at [456, 335] on button "Edit" at bounding box center [431, 338] width 69 height 31
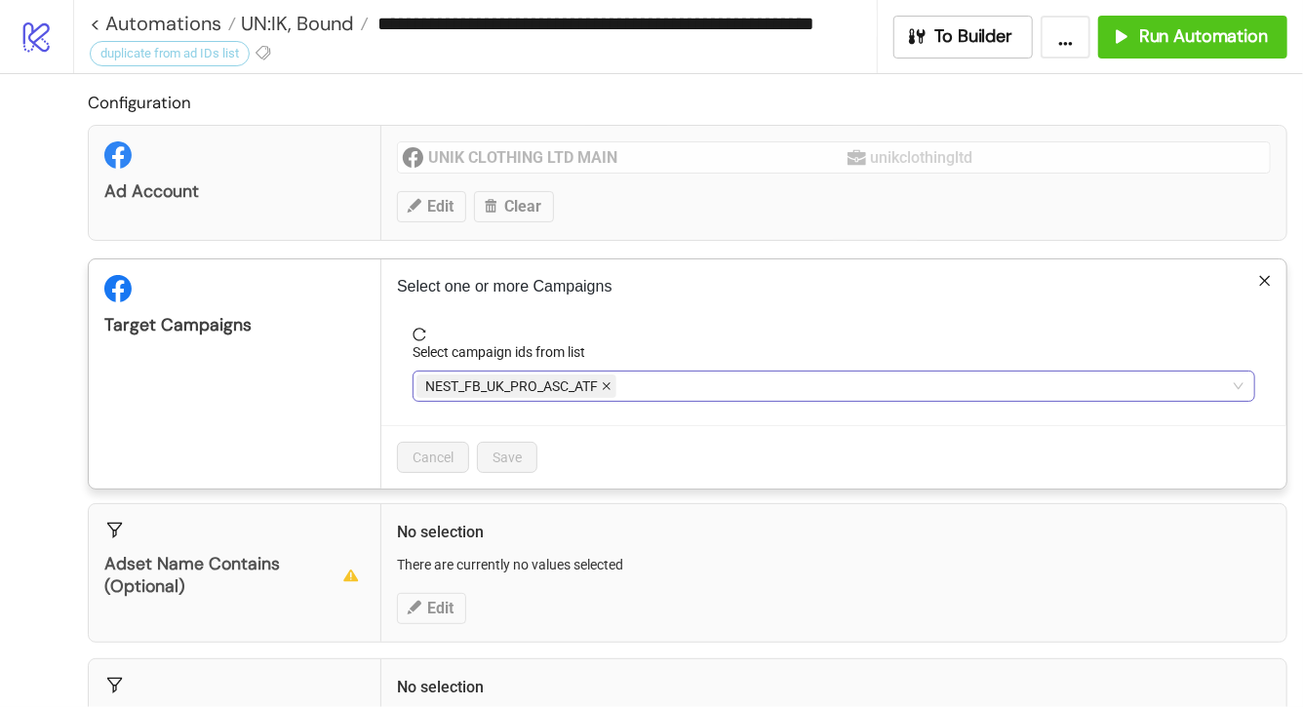
click at [607, 384] on icon "close" at bounding box center [607, 387] width 8 height 8
click at [607, 384] on div at bounding box center [823, 386] width 814 height 27
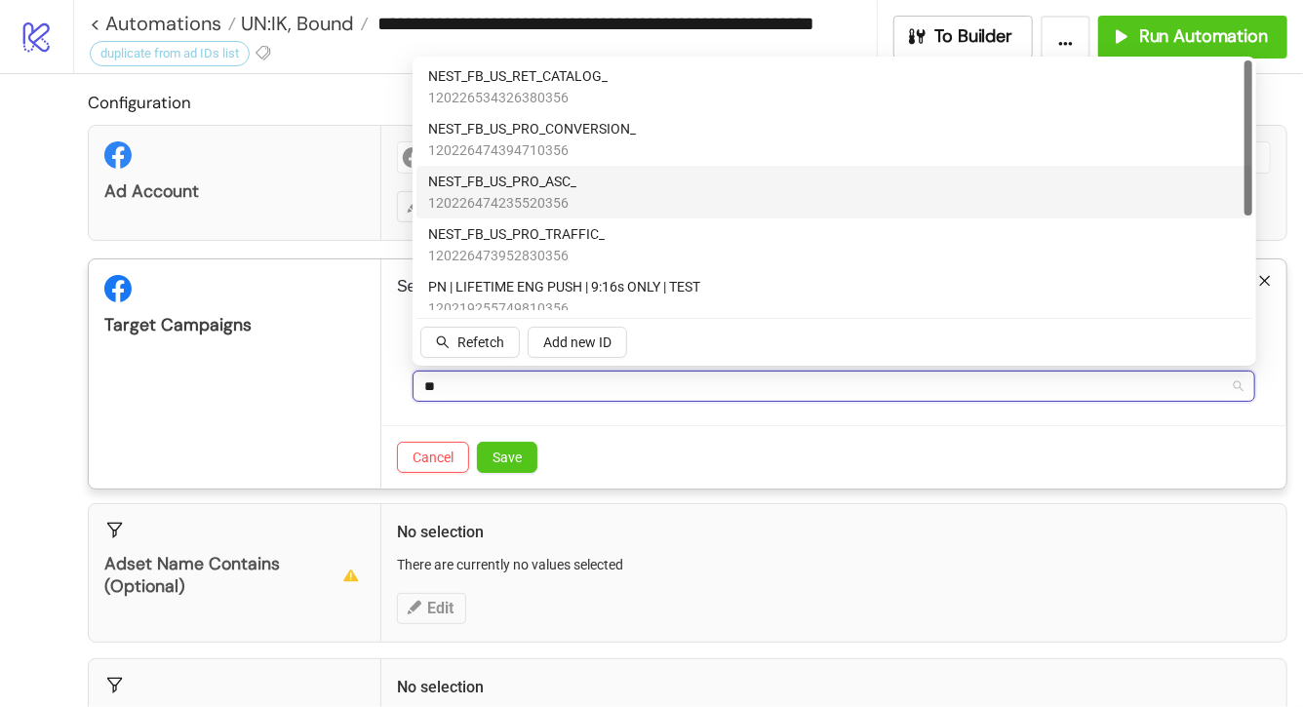
click at [593, 188] on div "NEST_FB_US_PRO_ASC_ 120226474235520356" at bounding box center [834, 192] width 812 height 43
type input "*"
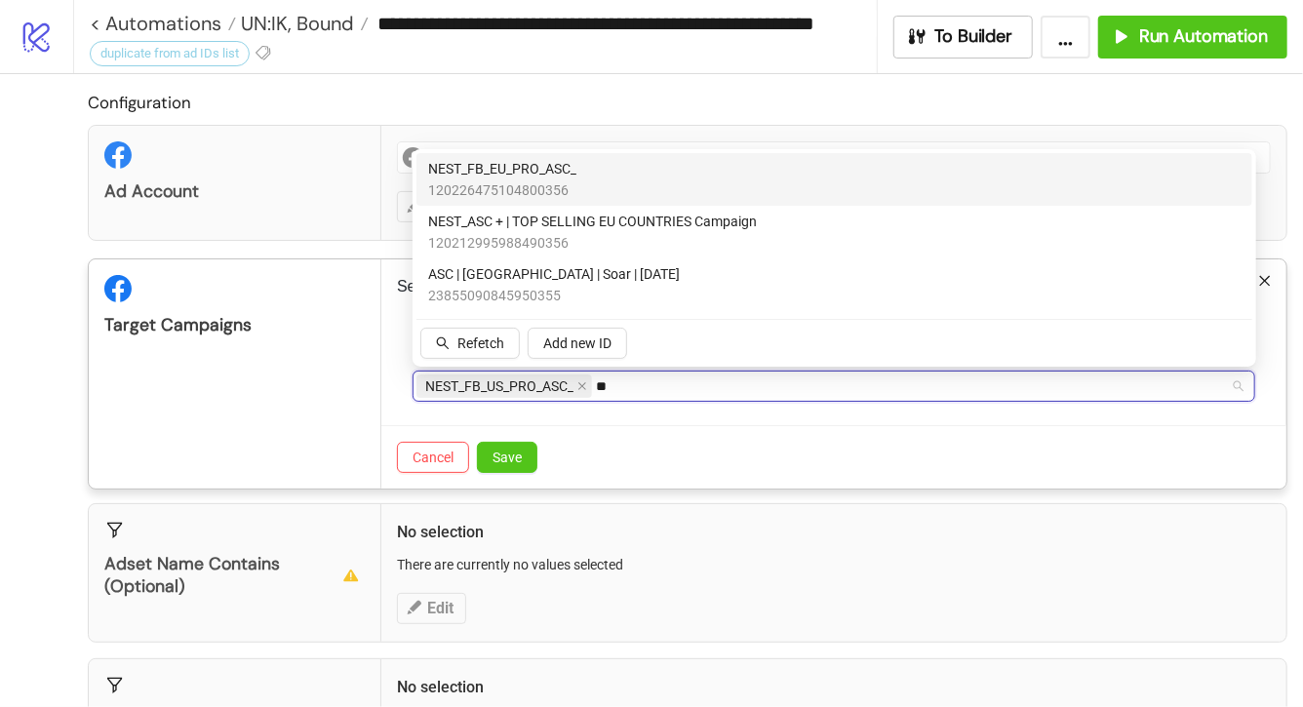
click at [590, 177] on div "NEST_FB_EU_PRO_ASC_ 120226475104800356" at bounding box center [834, 179] width 812 height 43
type input "*"
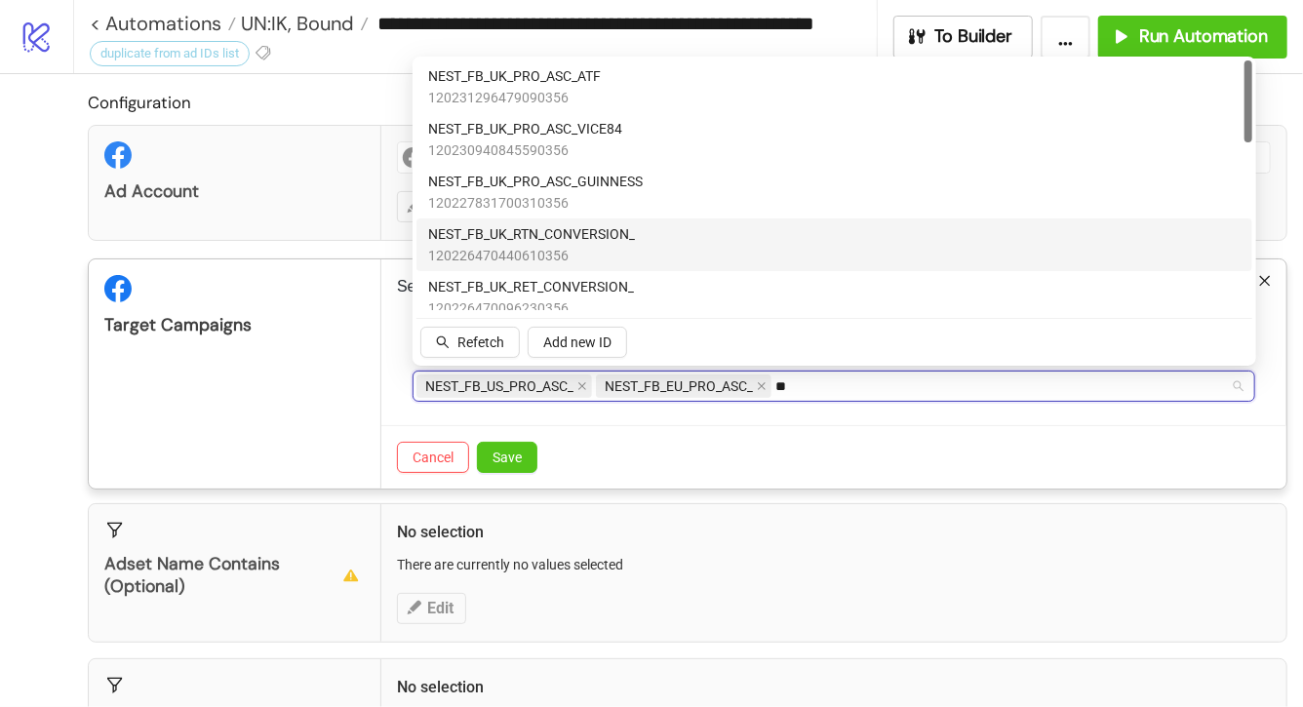
click at [725, 250] on div "NEST_FB_UK_RTN_CONVERSION_ 120226470440610356" at bounding box center [834, 244] width 812 height 43
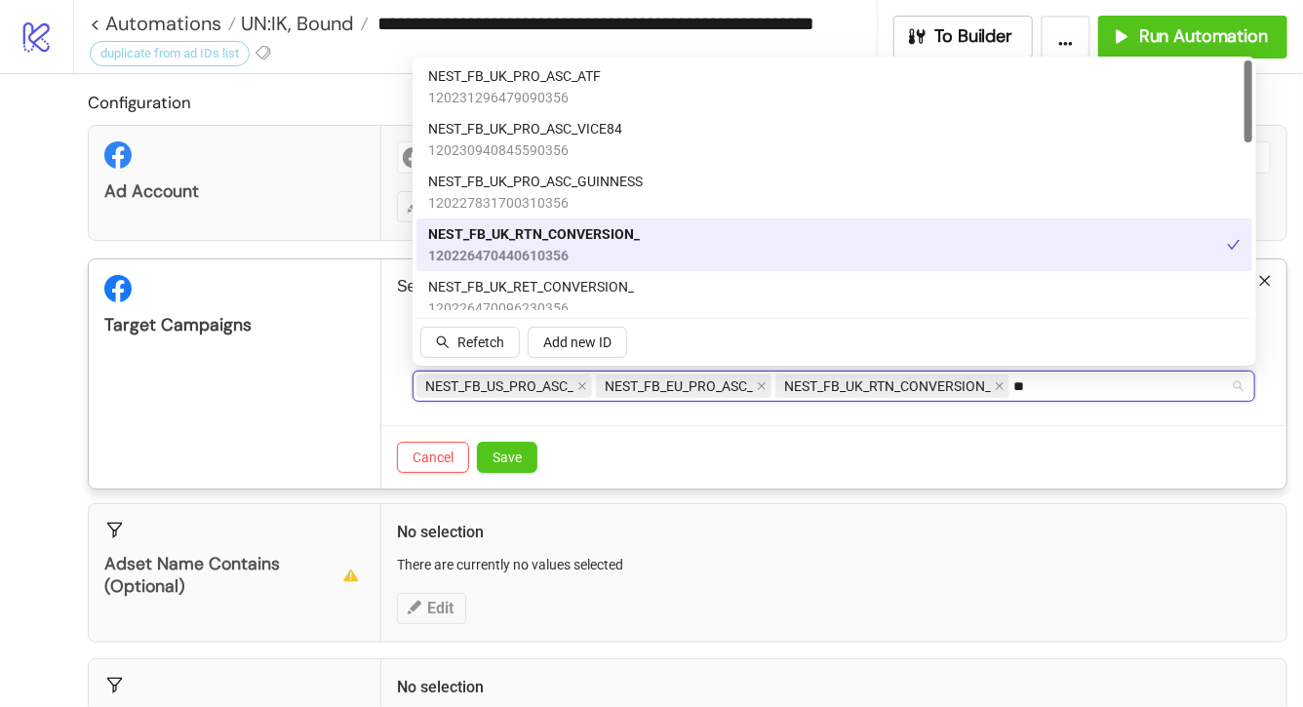
type input "*"
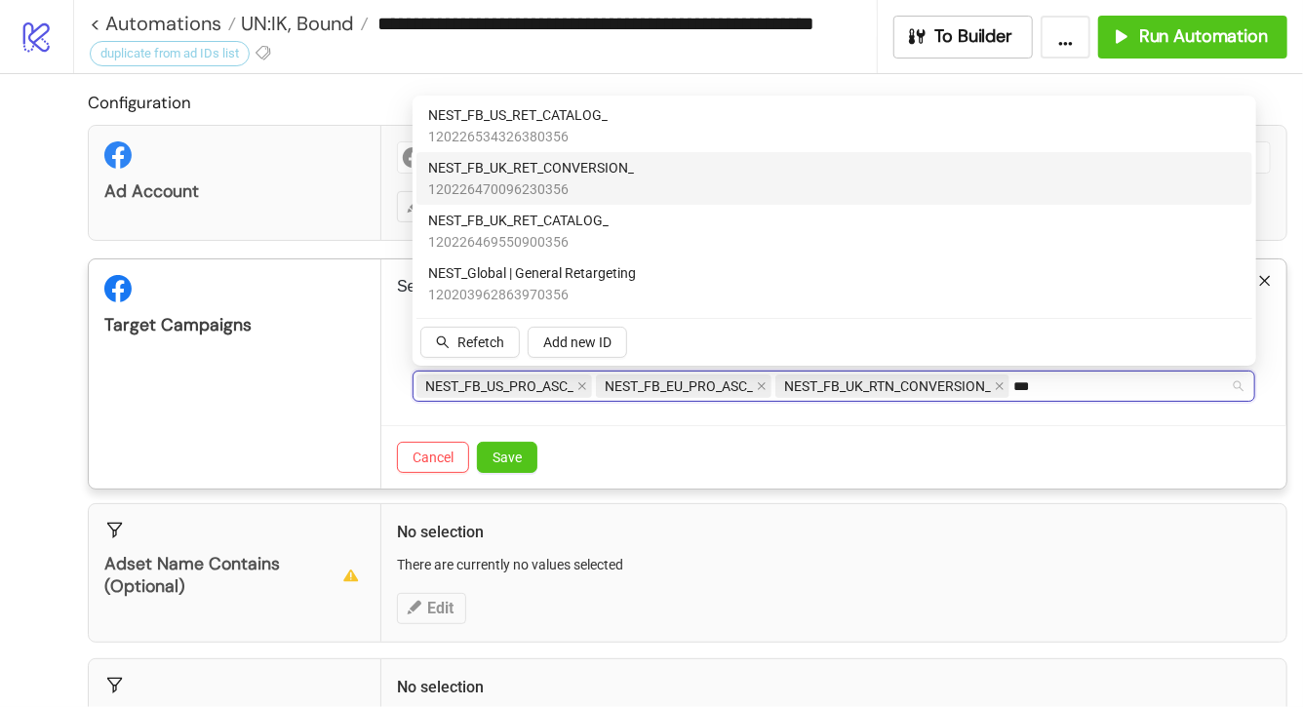
click at [666, 172] on div "NEST_FB_UK_RET_CONVERSION_ 120226470096230356" at bounding box center [834, 178] width 812 height 43
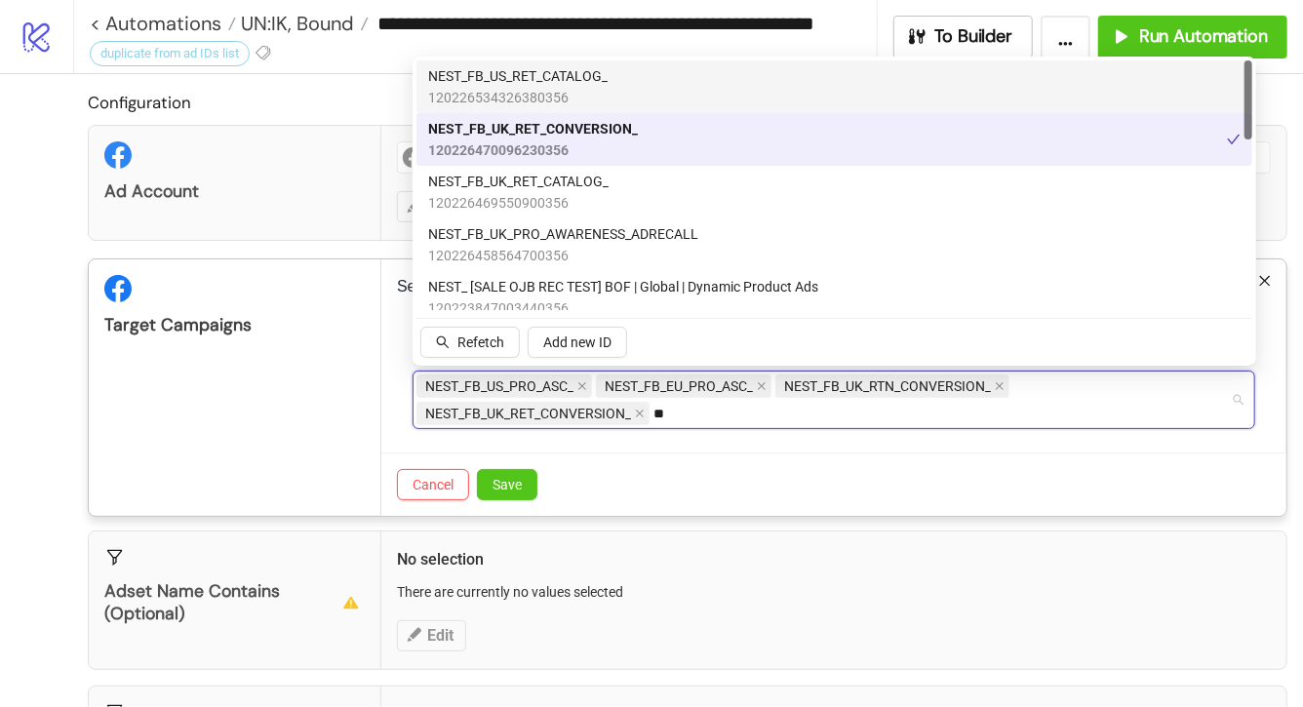
type input "*"
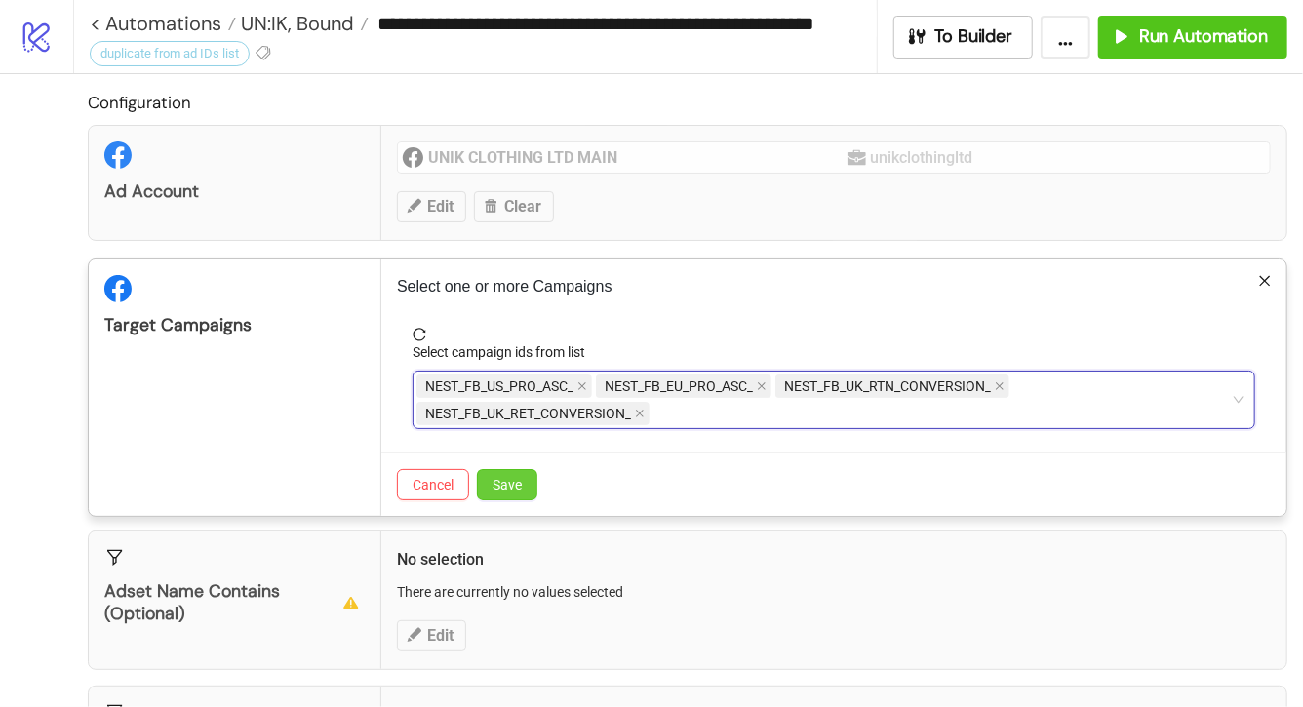
click at [517, 491] on span "Save" at bounding box center [506, 485] width 29 height 16
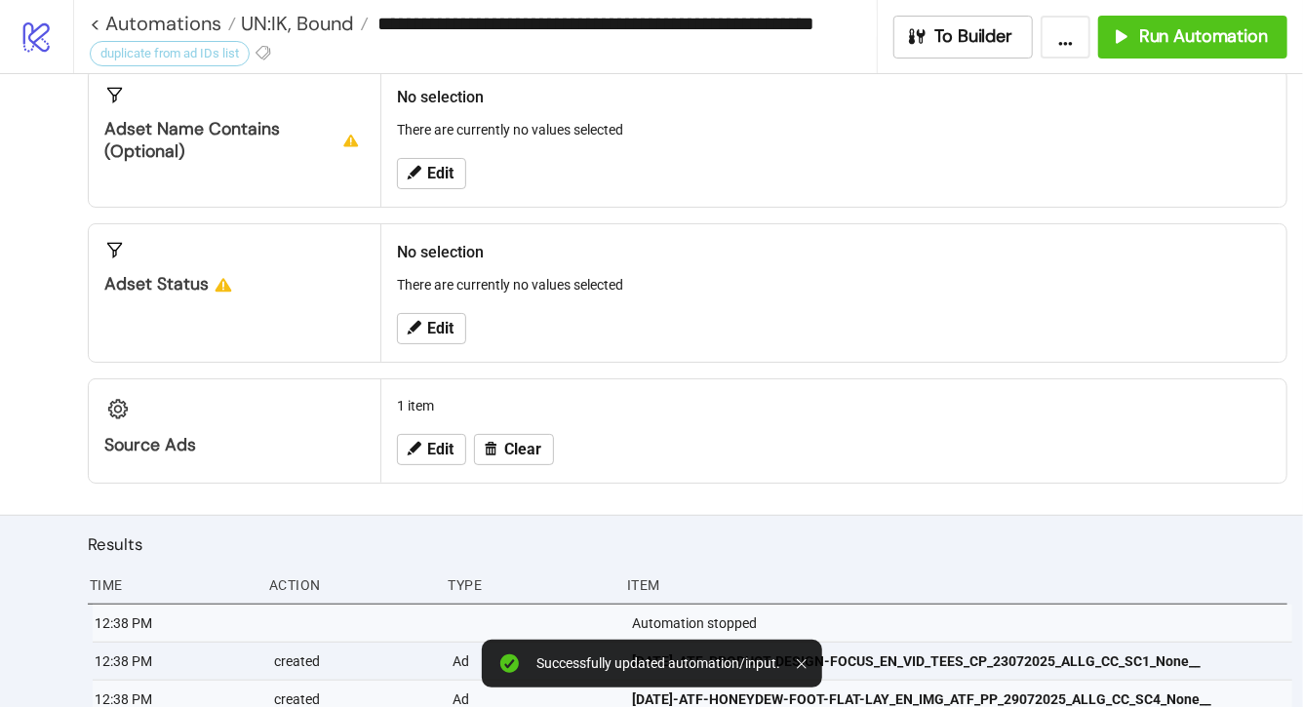
scroll to position [420, 0]
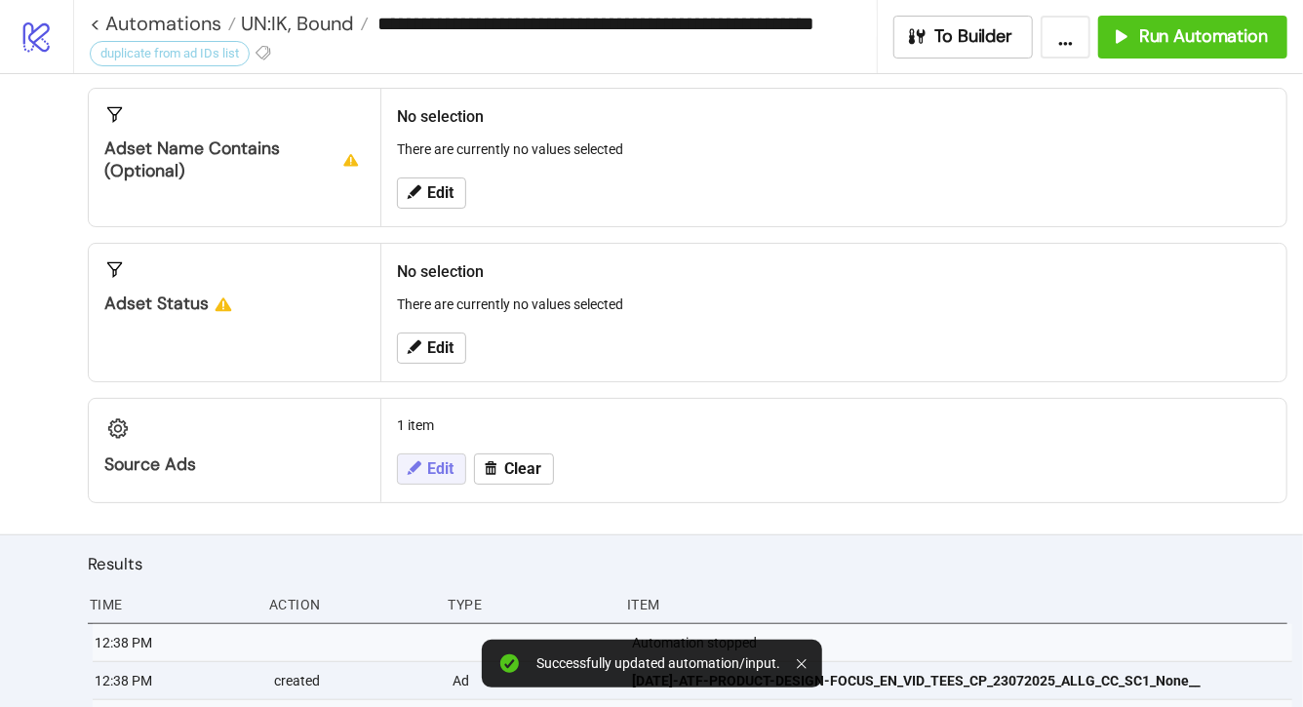
click at [446, 472] on span "Edit" at bounding box center [440, 469] width 26 height 18
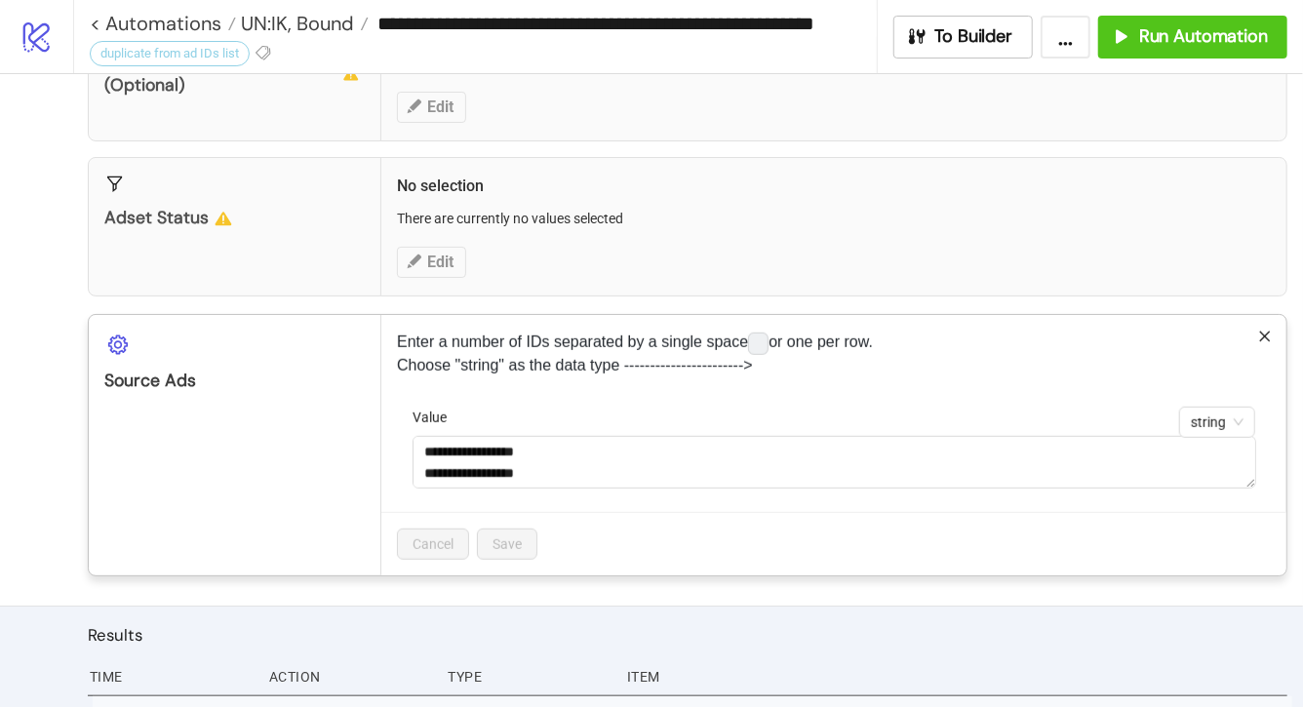
scroll to position [513, 0]
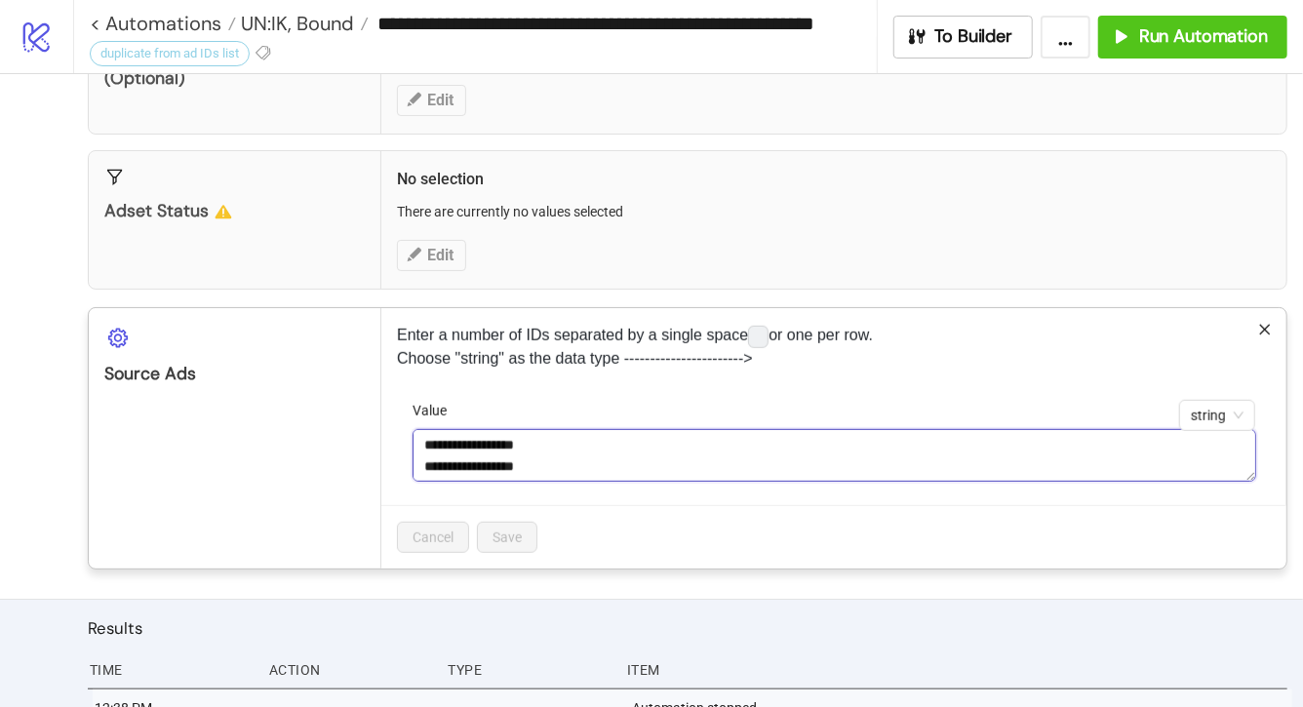
click at [582, 477] on textarea "**********" at bounding box center [833, 455] width 843 height 53
click at [577, 462] on textarea "**********" at bounding box center [833, 455] width 843 height 53
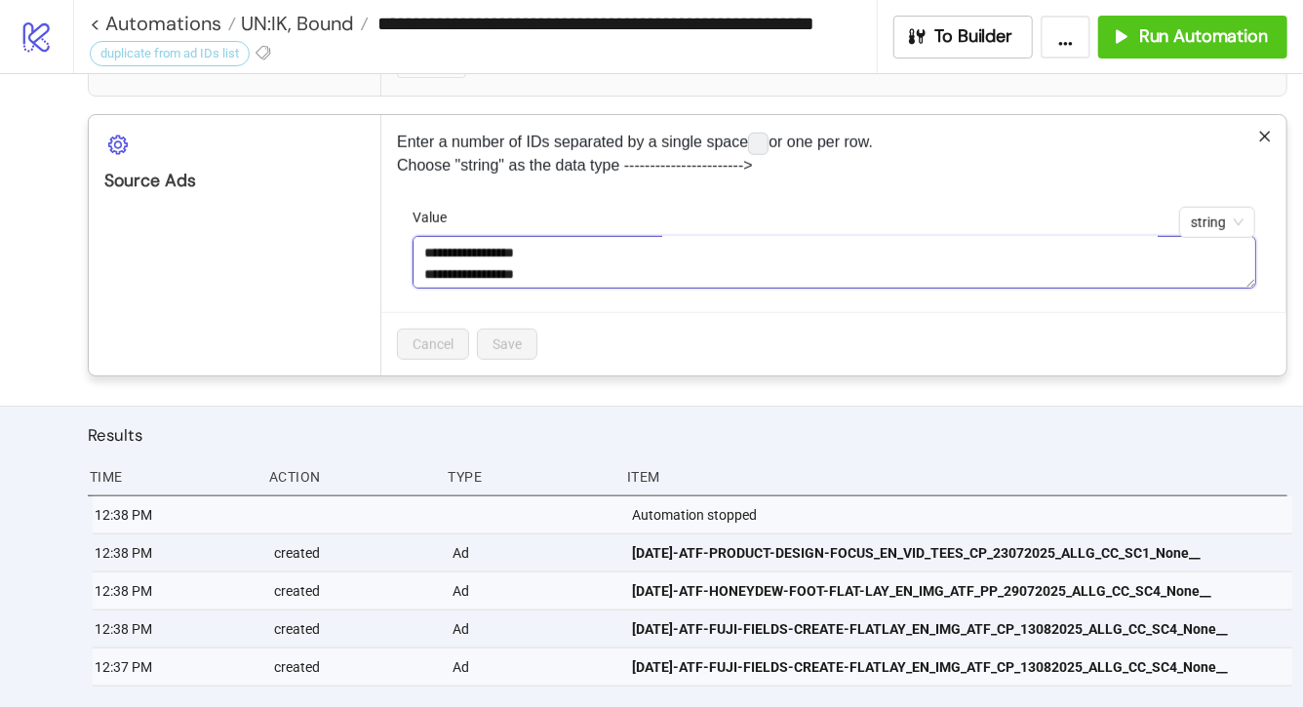
scroll to position [733, 0]
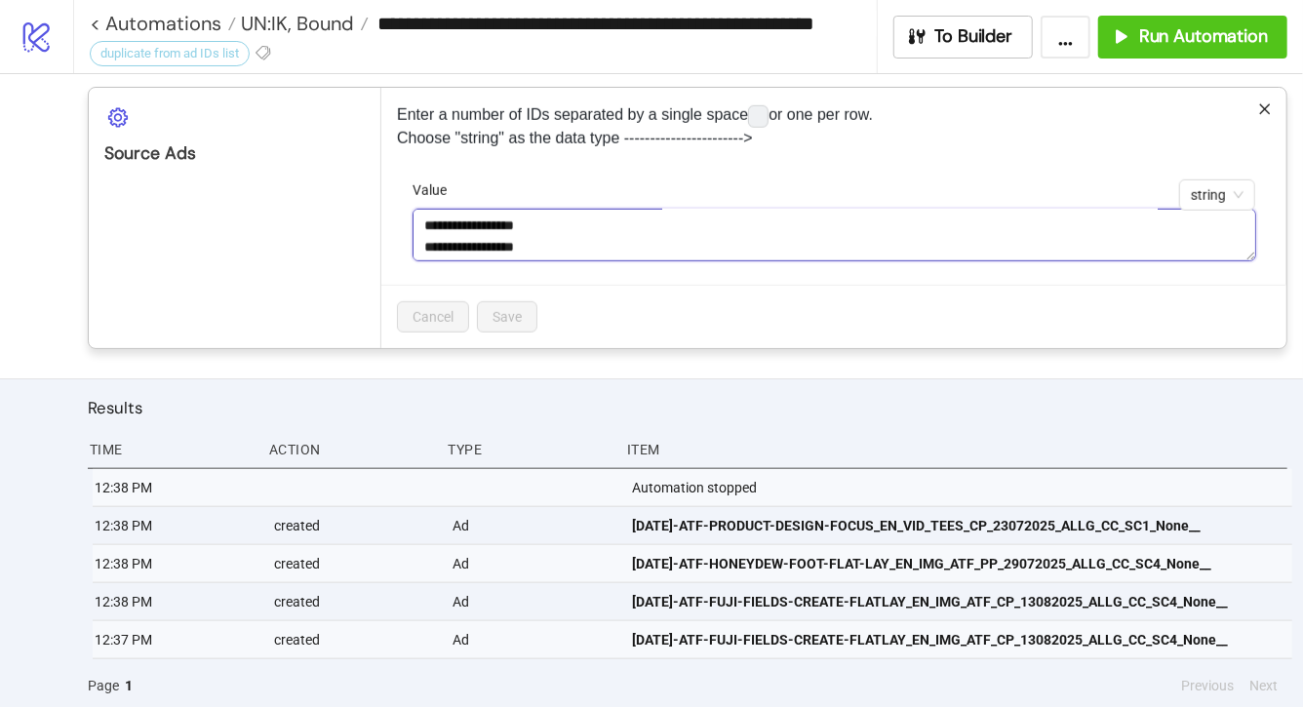
drag, startPoint x: 569, startPoint y: 242, endPoint x: 403, endPoint y: 238, distance: 166.8
click at [403, 238] on form "**********" at bounding box center [834, 231] width 874 height 105
drag, startPoint x: 575, startPoint y: 221, endPoint x: 373, endPoint y: 217, distance: 202.9
click at [373, 217] on div "**********" at bounding box center [687, 218] width 1199 height 262
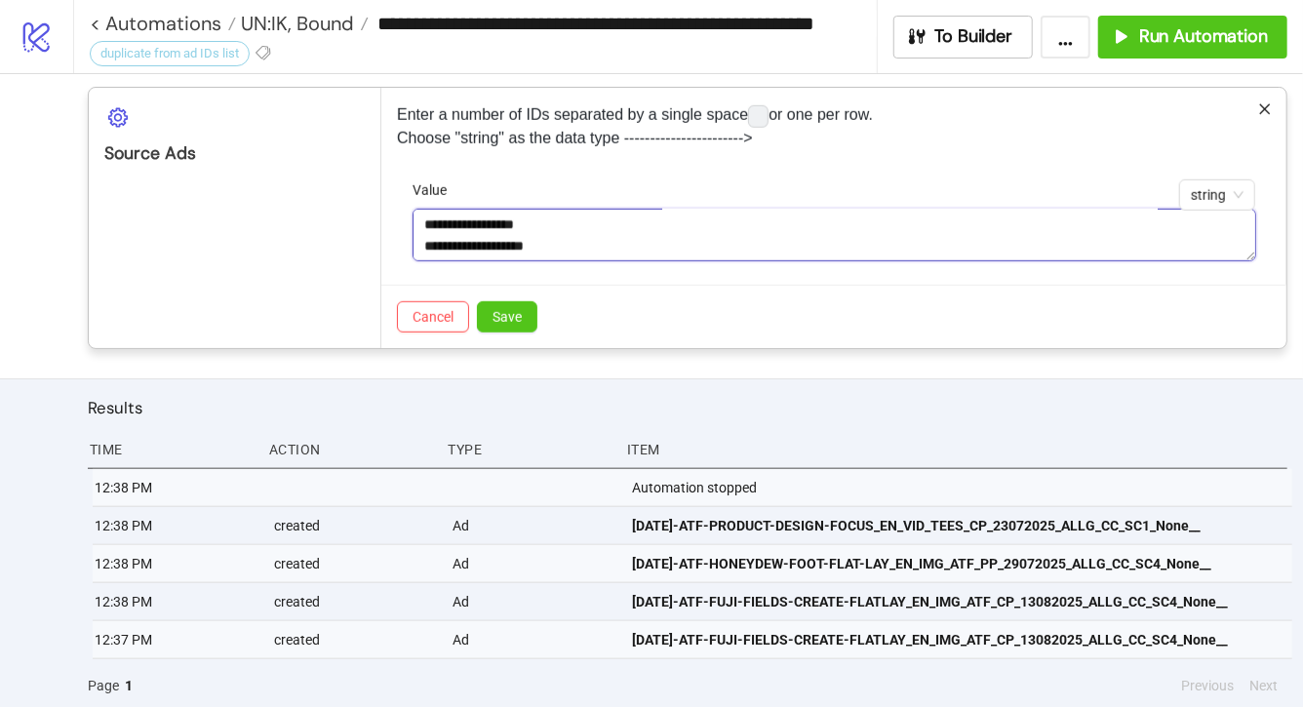
drag, startPoint x: 569, startPoint y: 243, endPoint x: 406, endPoint y: 236, distance: 163.0
click at [406, 236] on form "**********" at bounding box center [834, 231] width 874 height 105
drag, startPoint x: 575, startPoint y: 226, endPoint x: 403, endPoint y: 224, distance: 172.6
click at [403, 224] on form "**********" at bounding box center [834, 231] width 874 height 105
type textarea "**********"
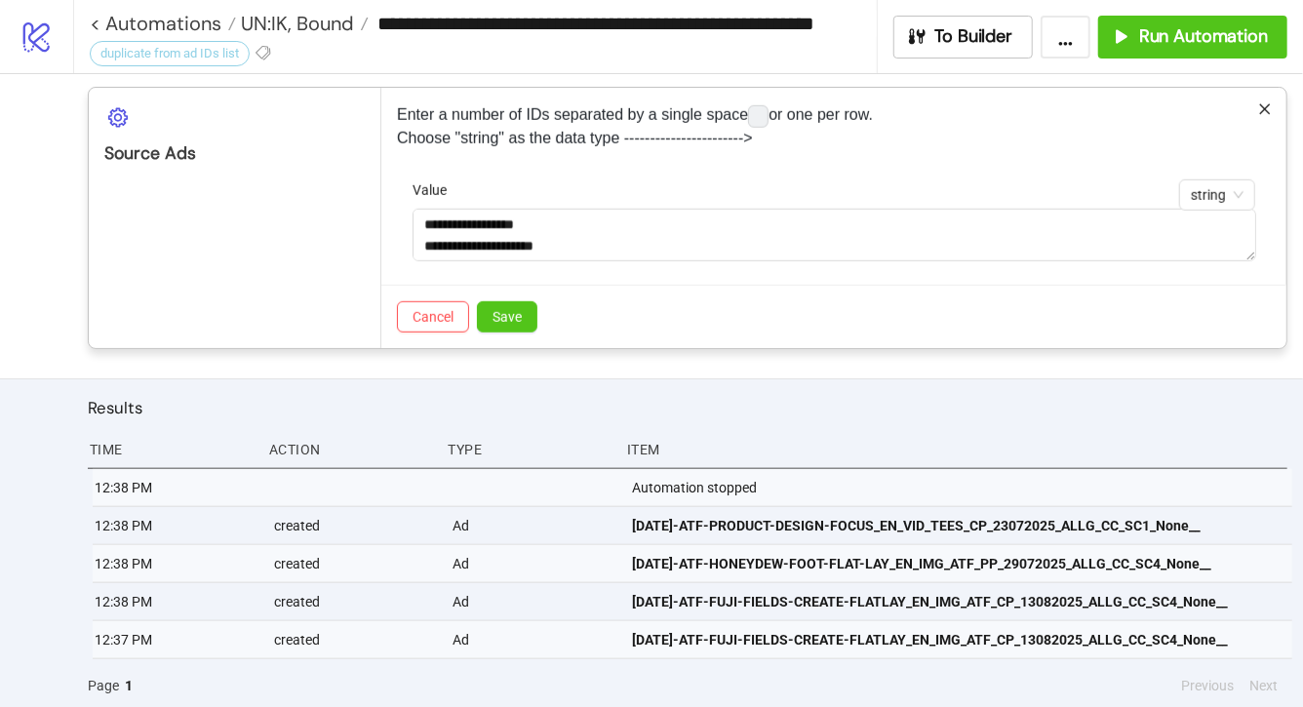
click at [744, 387] on div "Results Time Action Type Item 12:38 PM Automation stopped 12:38 PM created Ad A…" at bounding box center [651, 544] width 1303 height 333
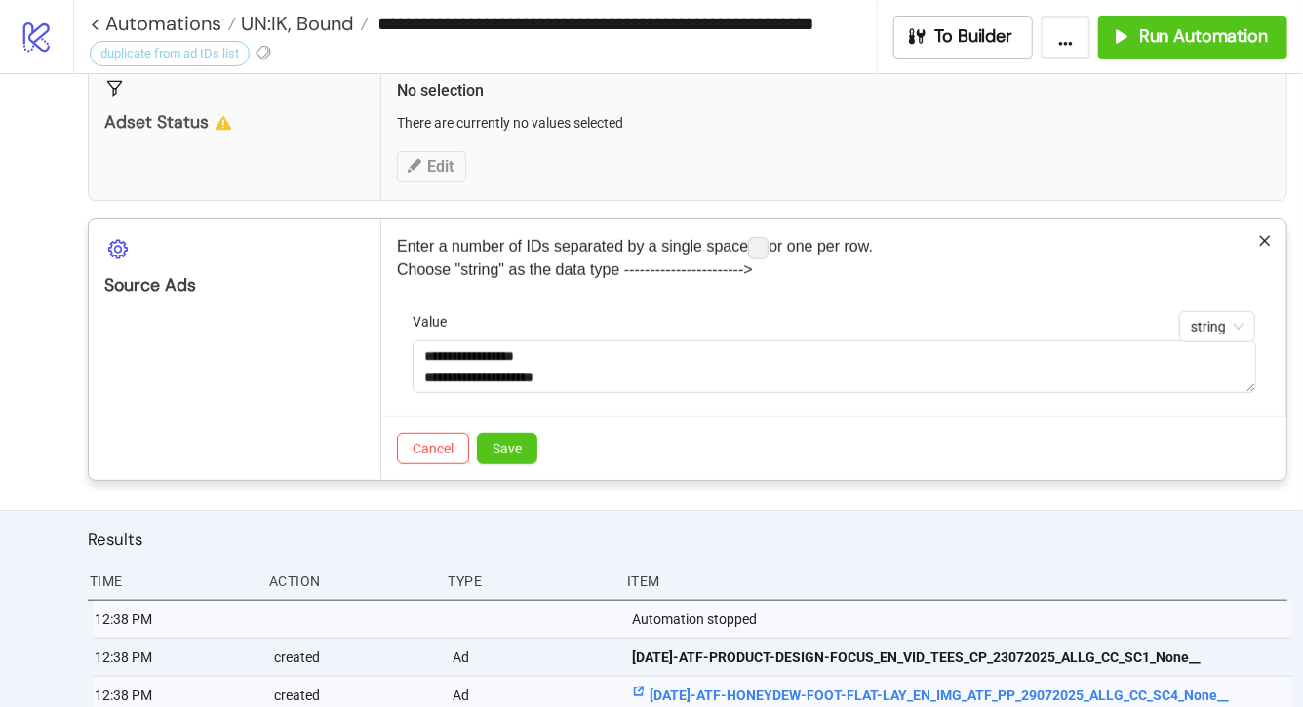
scroll to position [733, 0]
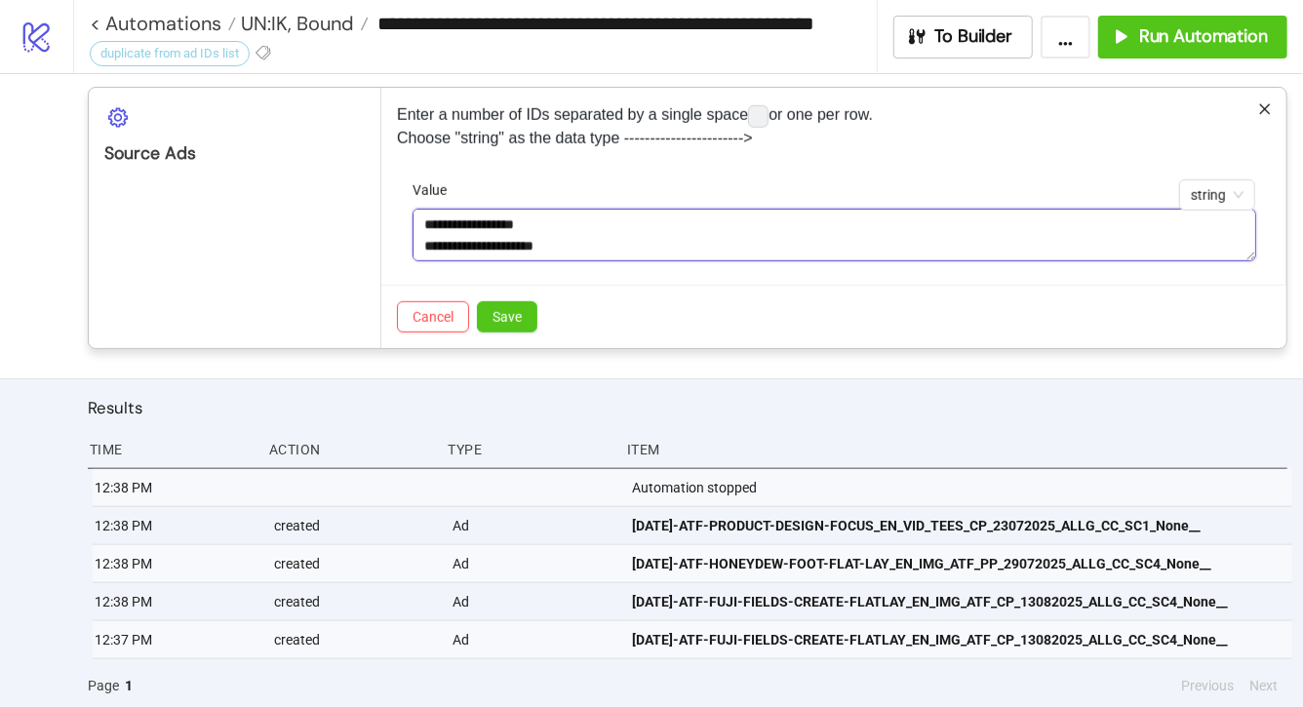
click at [653, 228] on textarea "**********" at bounding box center [833, 235] width 843 height 53
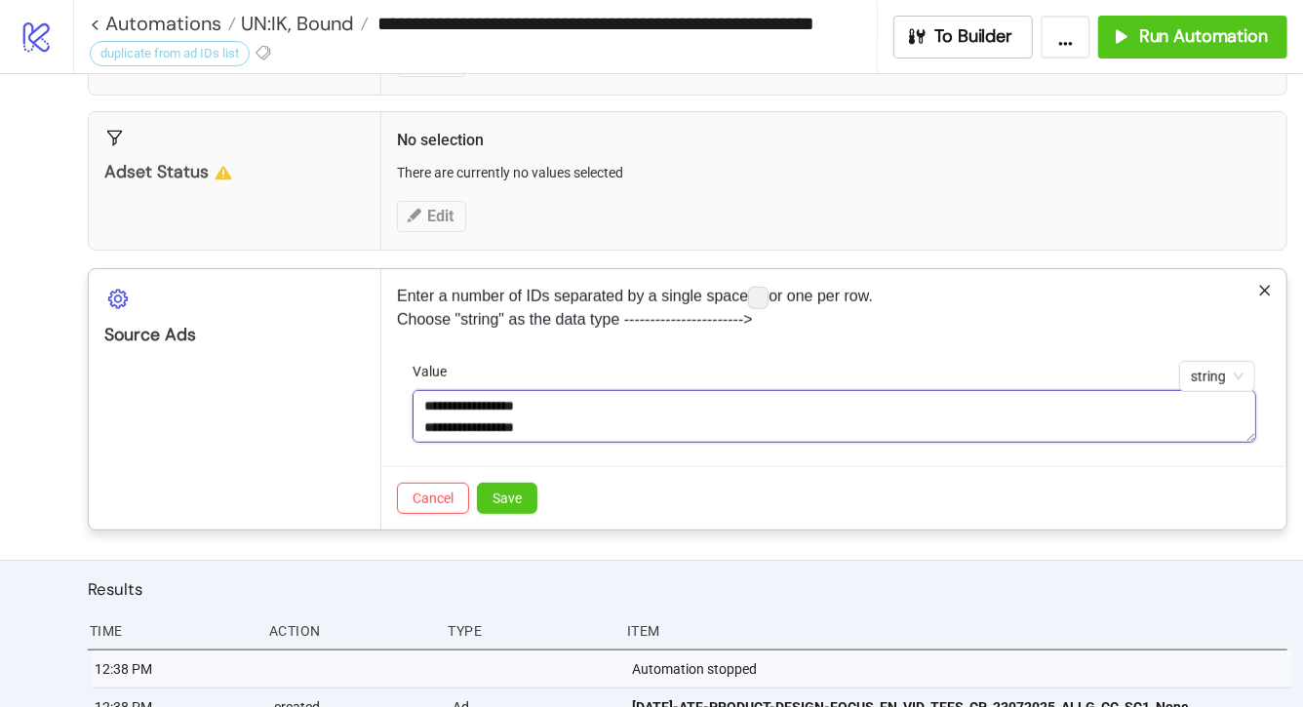
scroll to position [521, 0]
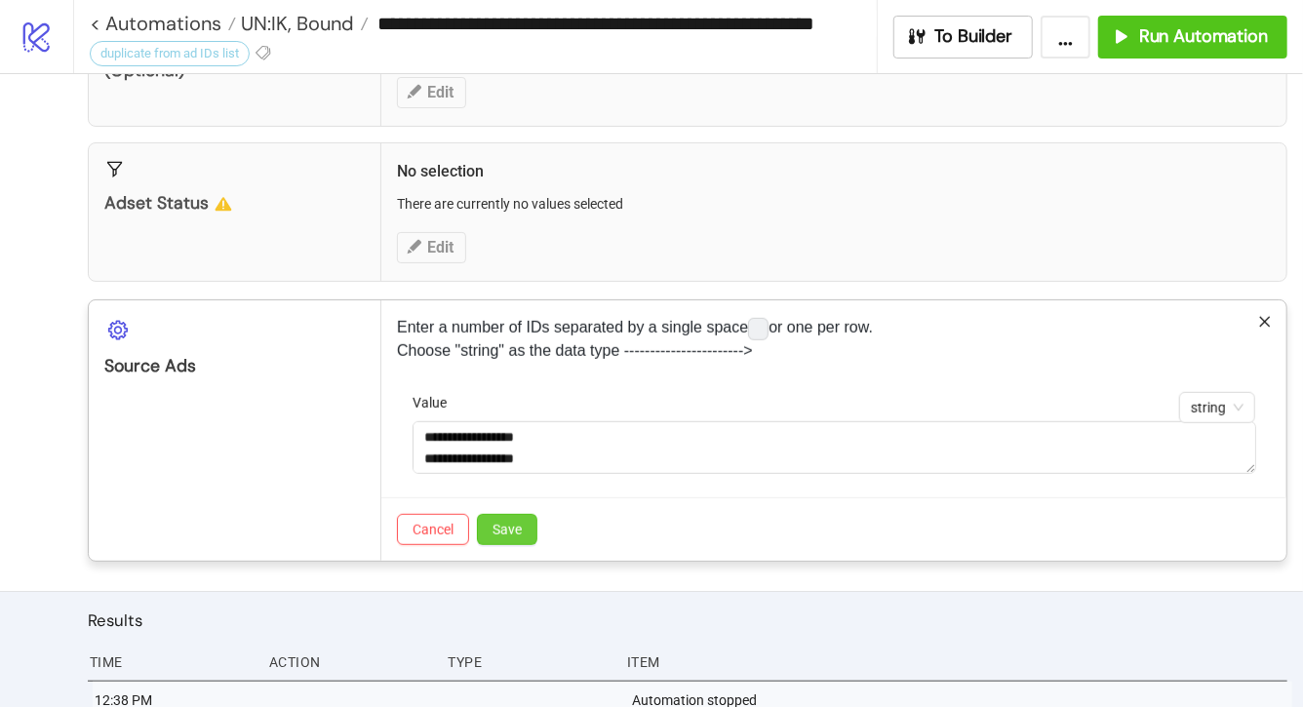
click at [520, 539] on button "Save" at bounding box center [507, 529] width 60 height 31
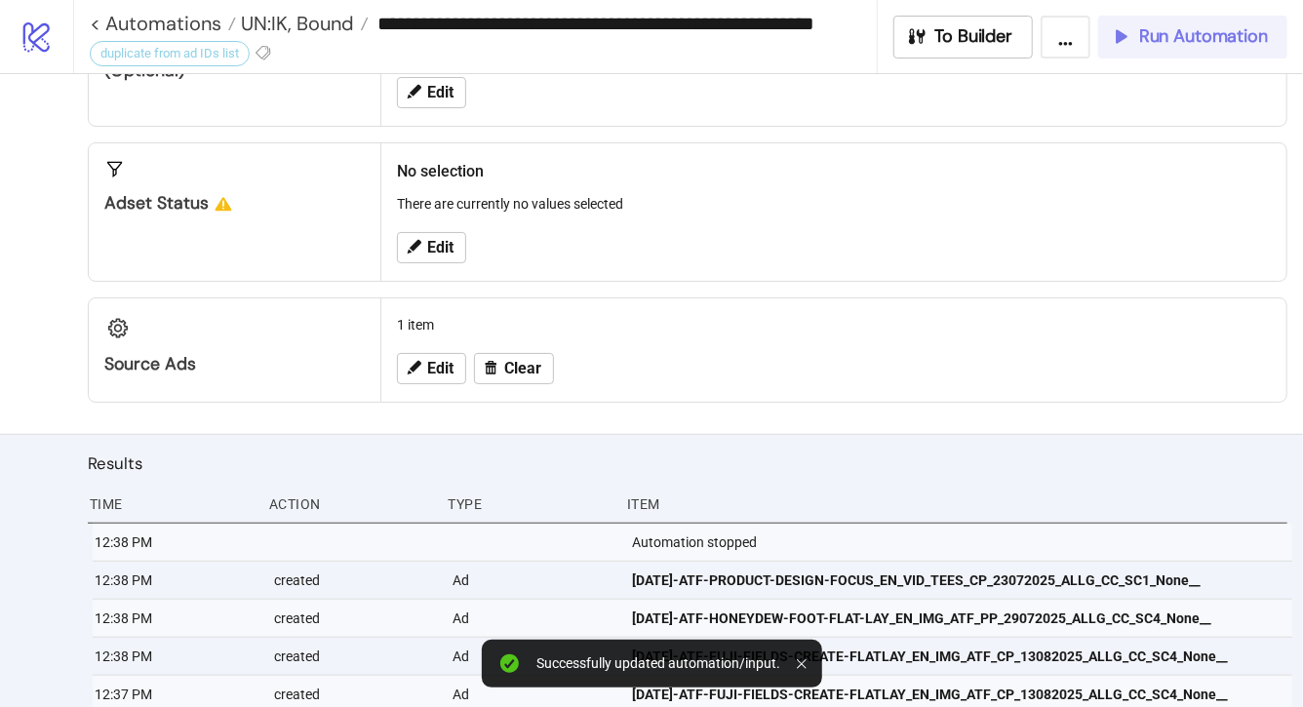
click at [1232, 34] on span "Run Automation" at bounding box center [1203, 36] width 129 height 22
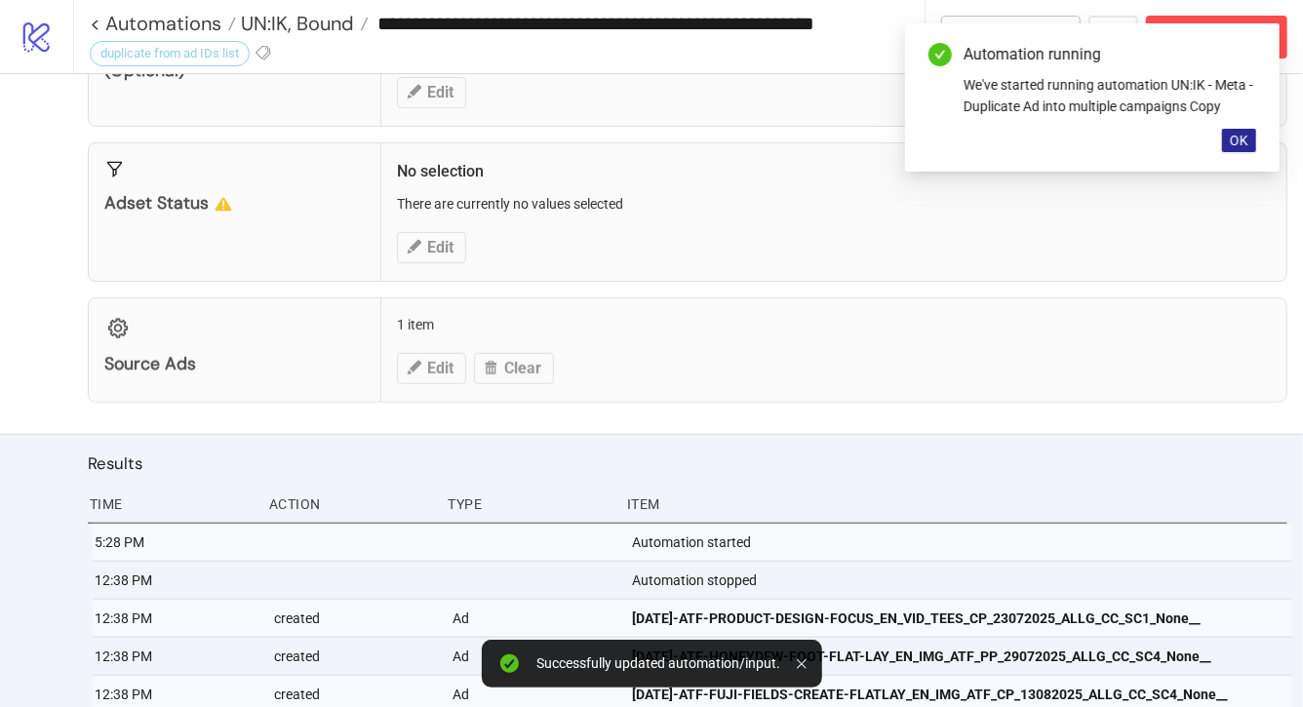
click at [1247, 138] on span "OK" at bounding box center [1239, 141] width 19 height 16
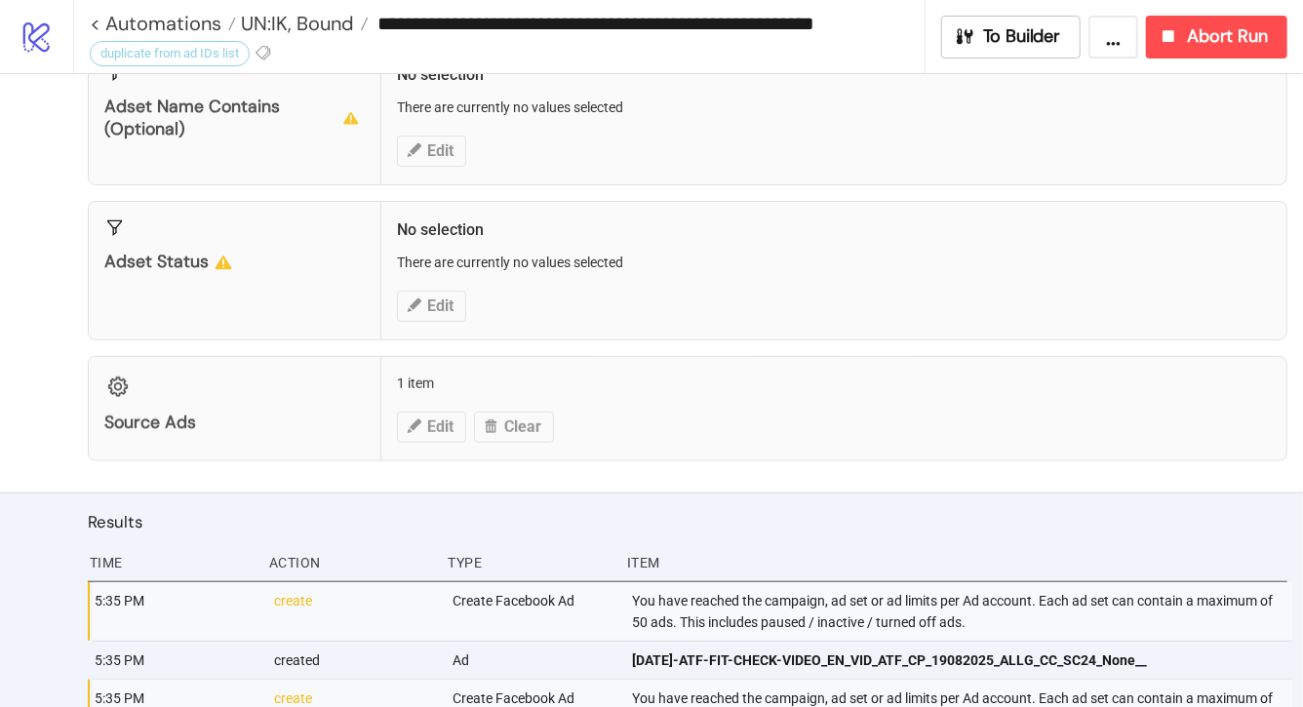
scroll to position [454, 0]
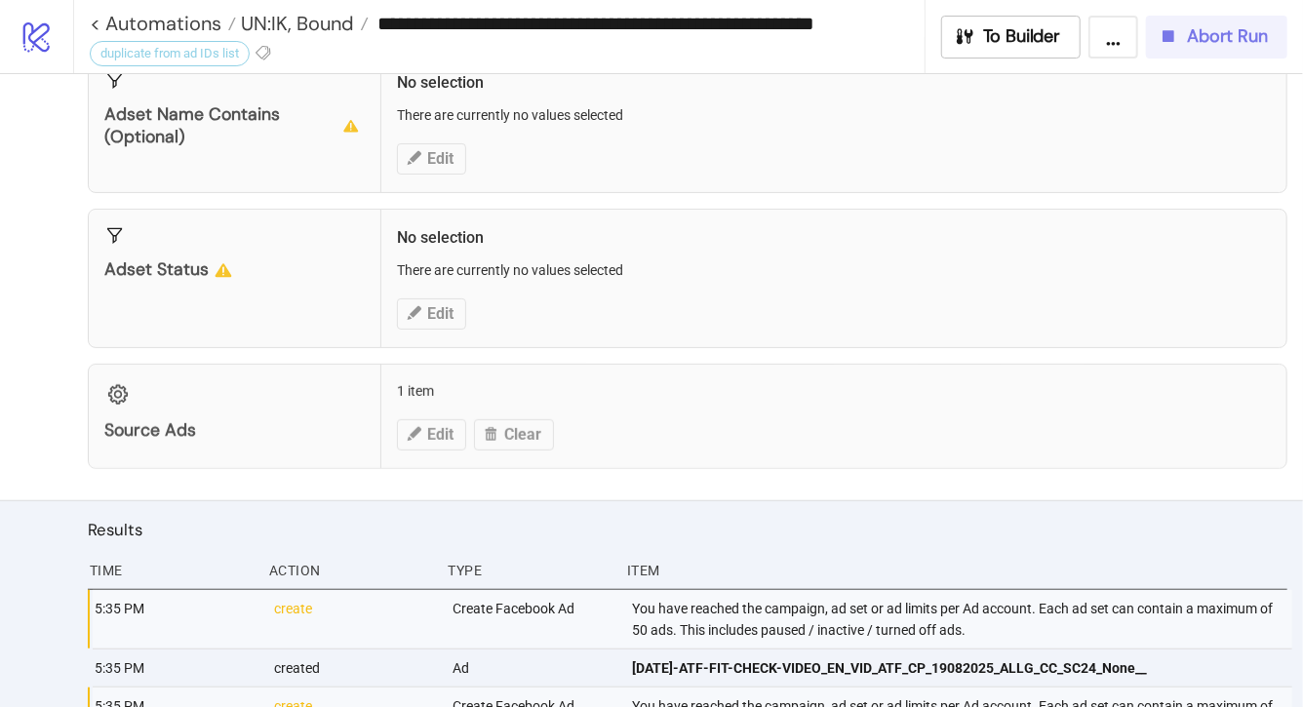
click at [1202, 39] on span "Abort Run" at bounding box center [1227, 36] width 81 height 22
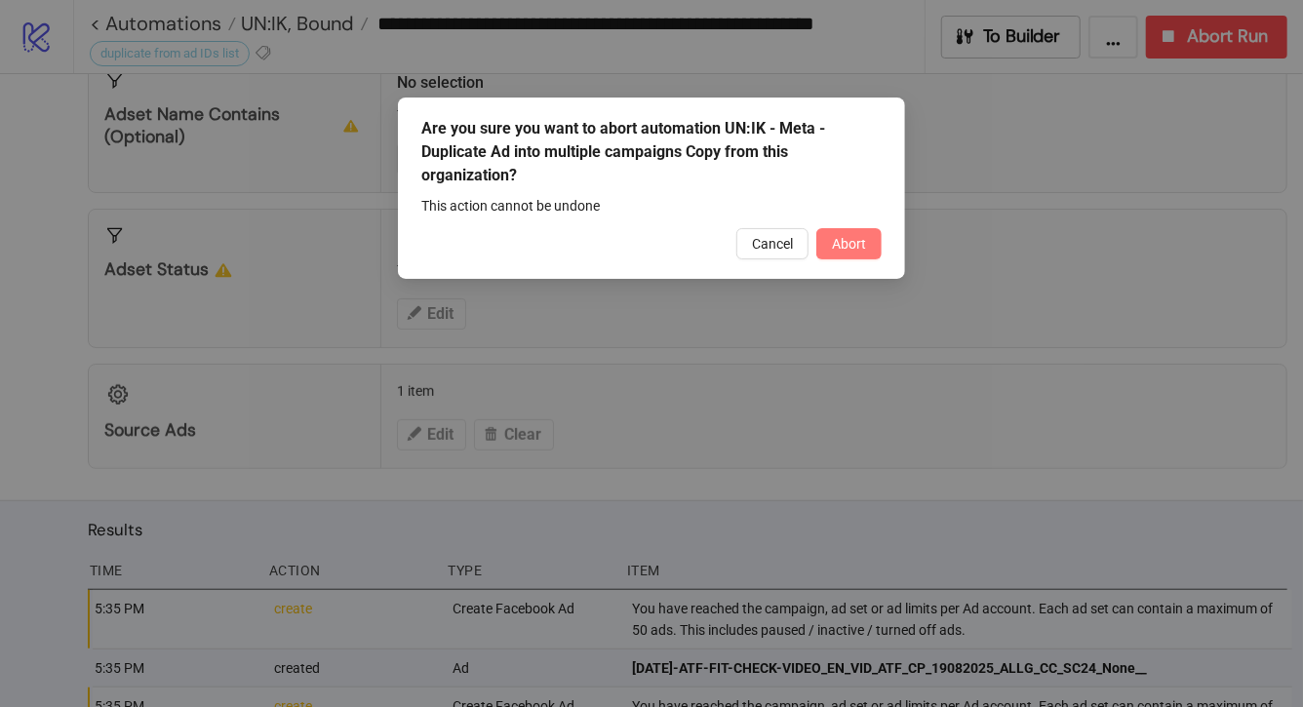
click at [843, 250] on span "Abort" at bounding box center [849, 244] width 34 height 16
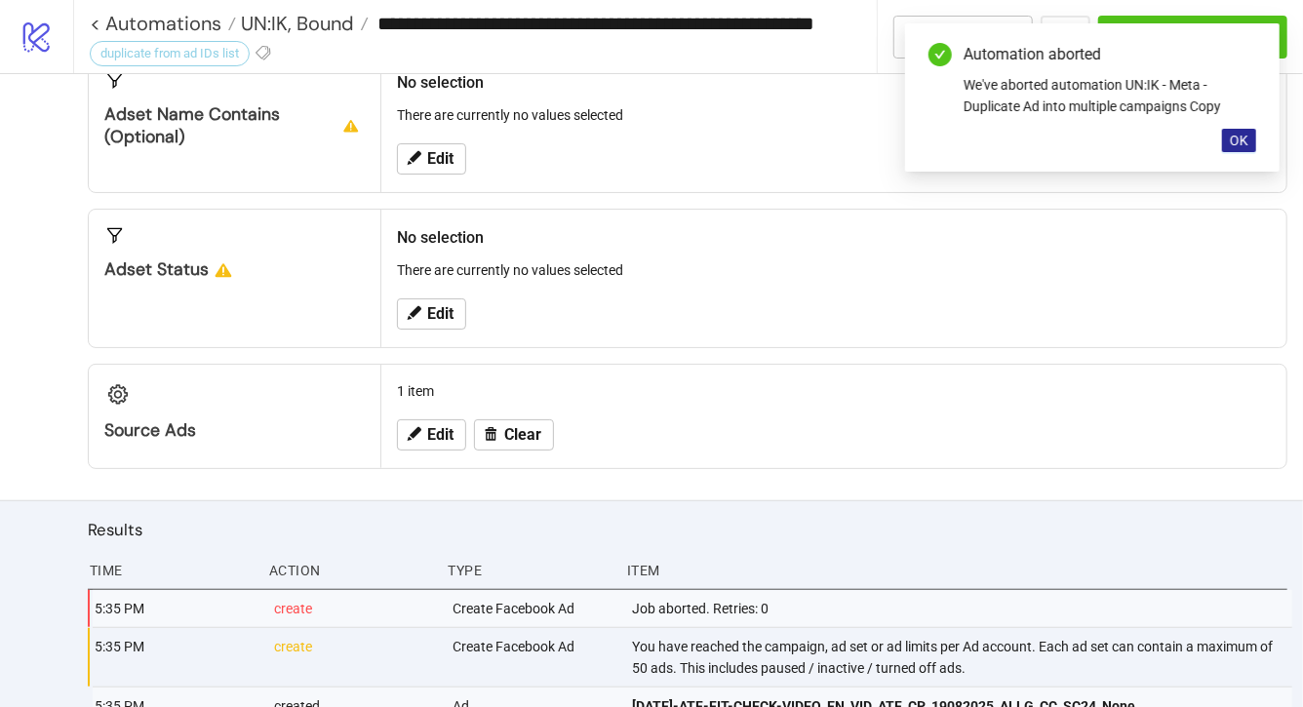
click at [1240, 137] on span "OK" at bounding box center [1239, 141] width 19 height 16
